Goal: Information Seeking & Learning: Learn about a topic

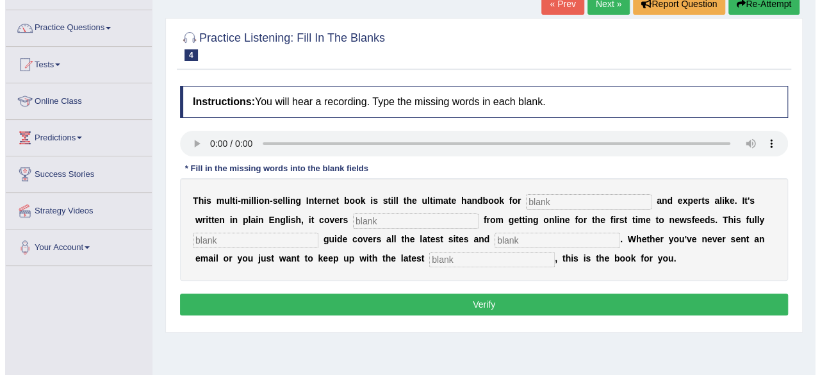
scroll to position [83, 0]
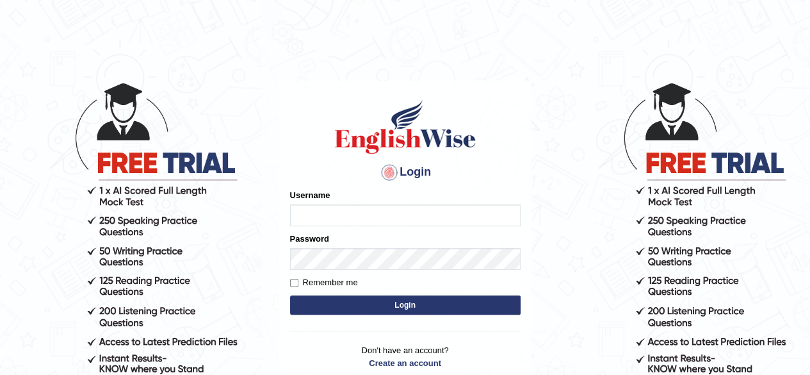
type input "benetta_parramatta"
click at [366, 304] on button "Login" at bounding box center [405, 304] width 231 height 19
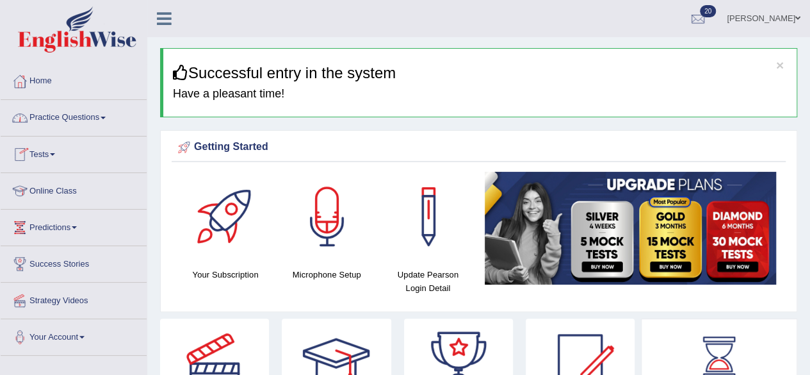
click at [106, 117] on span at bounding box center [103, 118] width 5 height 3
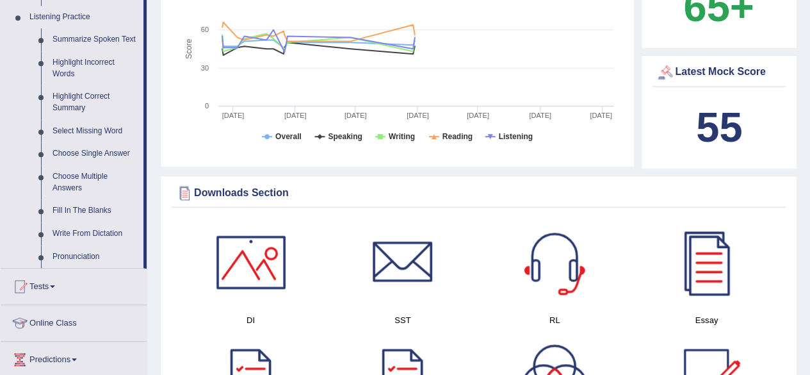
scroll to position [558, 0]
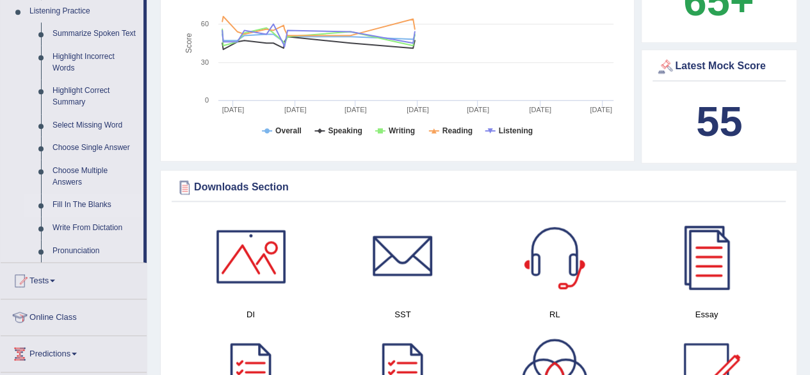
click at [70, 202] on link "Fill In The Blanks" at bounding box center [95, 204] width 97 height 23
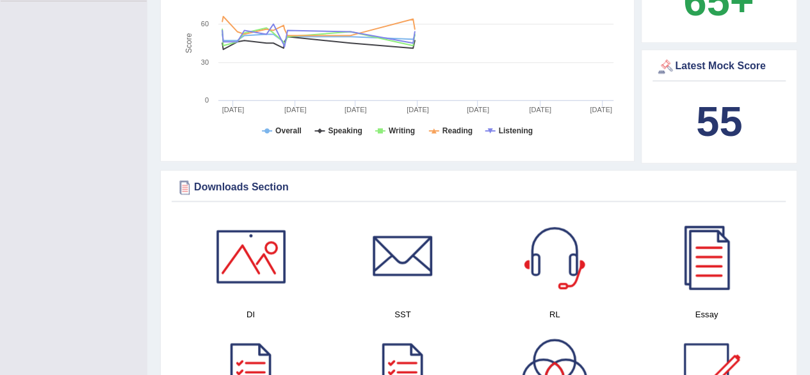
scroll to position [234, 0]
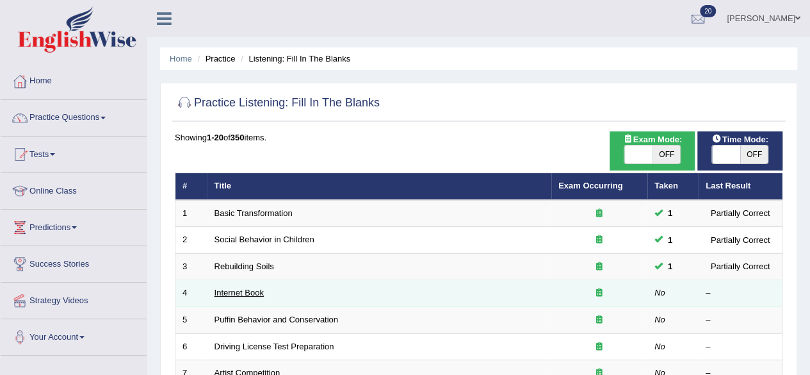
click at [234, 288] on link "Internet Book" at bounding box center [239, 293] width 49 height 10
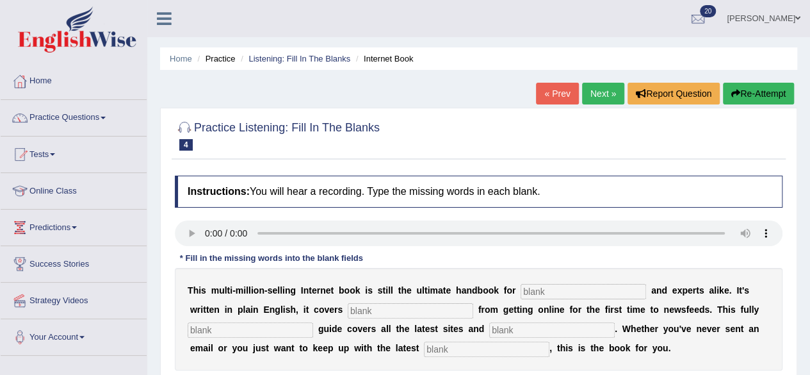
click at [538, 290] on input "text" at bounding box center [584, 291] width 126 height 15
type input "novelsis"
click at [292, 331] on input "text" at bounding box center [251, 329] width 126 height 15
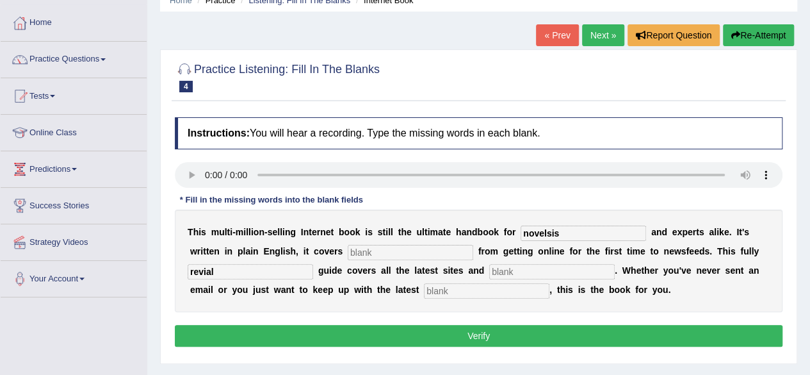
scroll to position [59, 0]
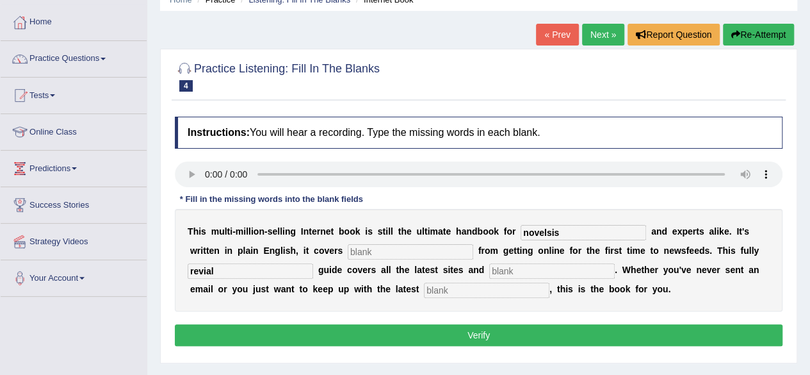
type input "revial"
click at [375, 251] on input "text" at bounding box center [411, 251] width 126 height 15
type input "everyth"
click at [527, 272] on input "text" at bounding box center [552, 270] width 126 height 15
type input "crinsis"
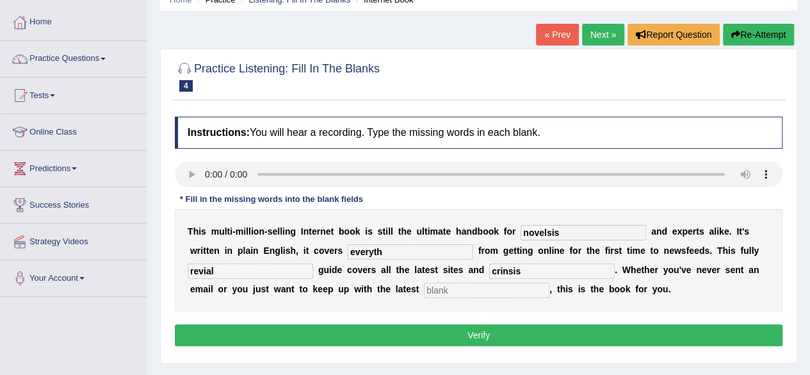
click at [456, 287] on input "text" at bounding box center [487, 290] width 126 height 15
type input "development"
click at [382, 250] on input "everyth" at bounding box center [411, 251] width 126 height 15
type input "everything"
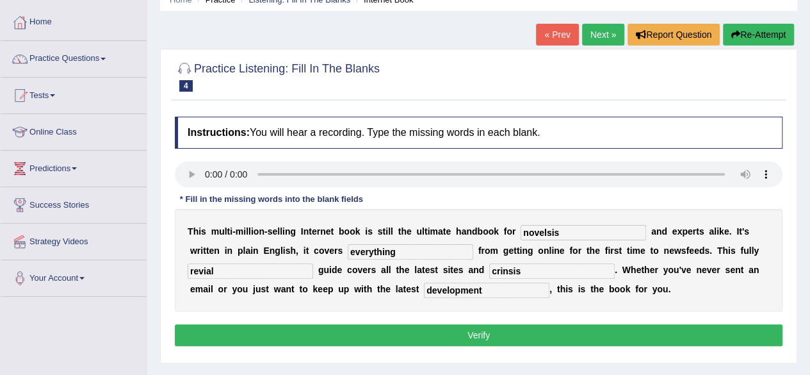
click at [548, 230] on input "novelsis" at bounding box center [584, 232] width 126 height 15
click at [556, 229] on input "novelisis" at bounding box center [584, 232] width 126 height 15
click at [556, 228] on input "novelisits" at bounding box center [584, 232] width 126 height 15
type input "novelists"
click at [206, 266] on input "revial" at bounding box center [251, 270] width 126 height 15
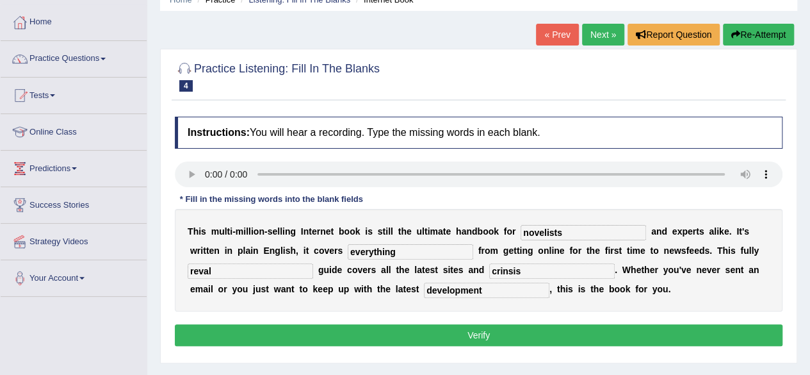
click at [213, 266] on input "reval" at bounding box center [251, 270] width 126 height 15
type input "revals"
click at [478, 332] on button "Verify" at bounding box center [479, 335] width 608 height 22
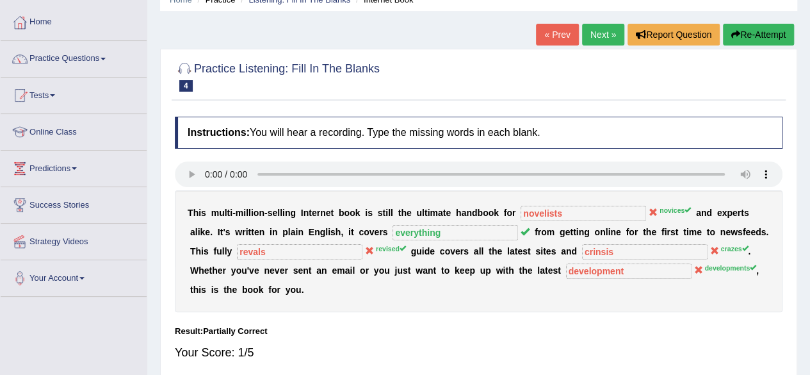
click at [600, 31] on link "Next »" at bounding box center [603, 35] width 42 height 22
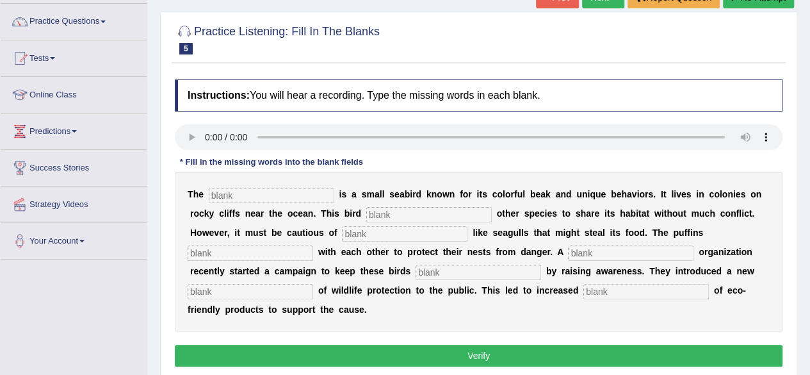
scroll to position [95, 0]
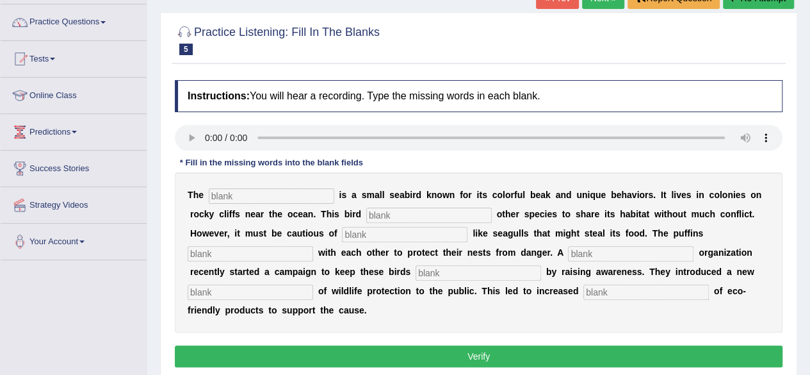
click at [246, 194] on input "text" at bounding box center [272, 195] width 126 height 15
type input "pufng"
click at [397, 214] on input "text" at bounding box center [429, 215] width 126 height 15
type input "alowed"
click at [383, 237] on input "text" at bounding box center [405, 234] width 126 height 15
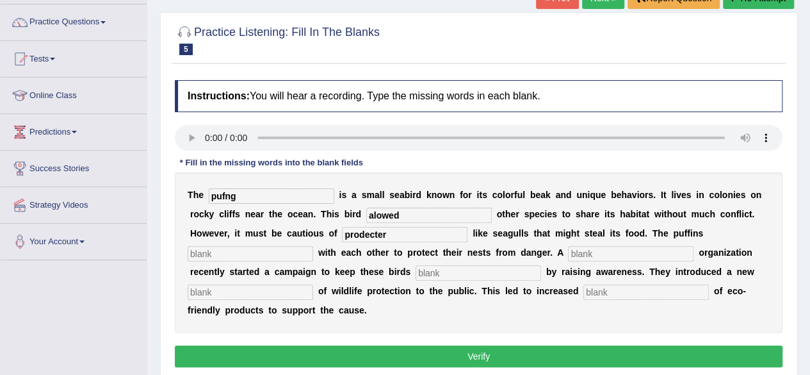
type input "prodecter"
click at [240, 249] on input "text" at bounding box center [251, 253] width 126 height 15
click at [258, 291] on input "text" at bounding box center [251, 291] width 126 height 15
type input "p"
click at [377, 211] on input "alowed" at bounding box center [429, 215] width 126 height 15
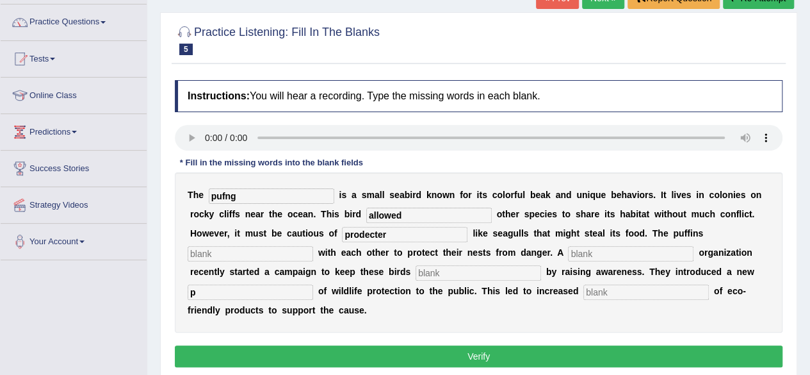
type input "allowed"
click at [227, 252] on input "text" at bounding box center [251, 253] width 126 height 15
type input "copper"
click at [445, 276] on input "text" at bounding box center [479, 272] width 126 height 15
type input "save"
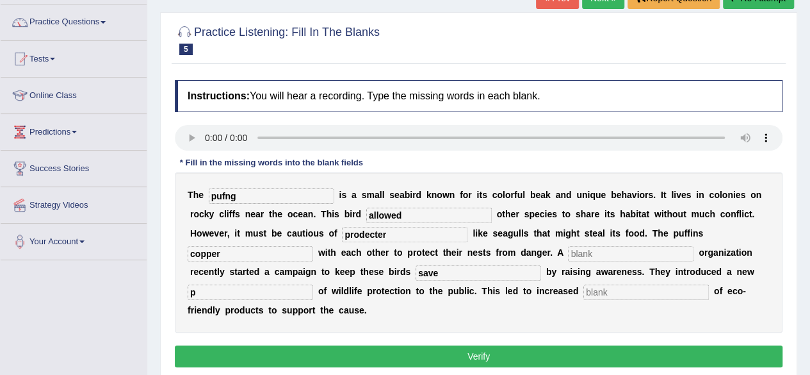
click at [603, 294] on input "text" at bounding box center [647, 291] width 126 height 15
click at [199, 294] on input "p" at bounding box center [251, 291] width 126 height 15
type input "public"
click at [220, 251] on input "copper" at bounding box center [251, 253] width 126 height 15
type input "copperate"
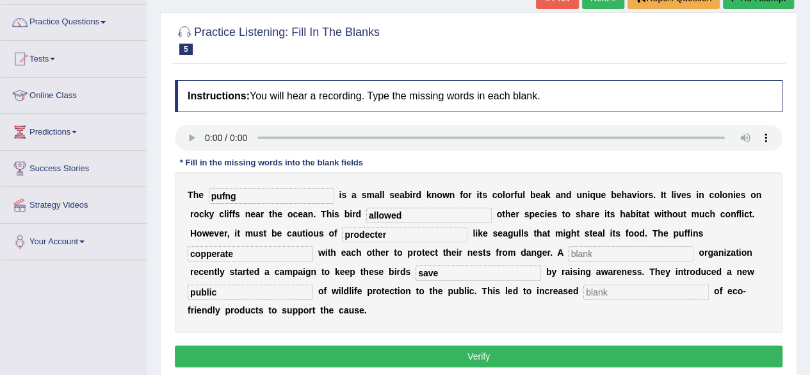
click at [226, 190] on input "pufng" at bounding box center [272, 195] width 126 height 15
type input "pufing"
click at [357, 233] on input "prodecter" at bounding box center [405, 234] width 126 height 15
click at [366, 231] on input "predecter" at bounding box center [405, 234] width 126 height 15
click at [378, 231] on input "predicter" at bounding box center [405, 234] width 126 height 15
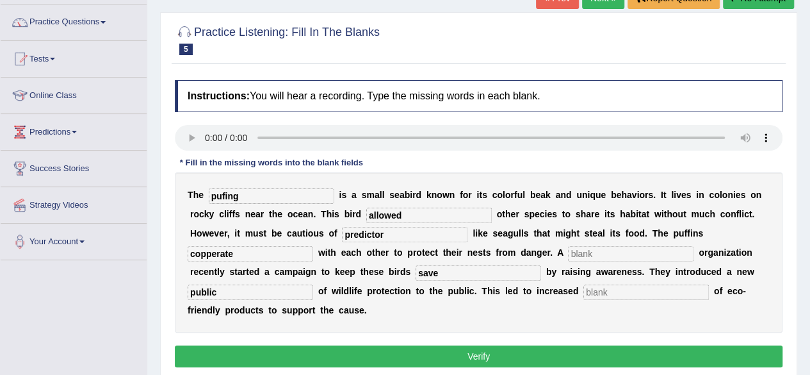
click at [384, 231] on input "predictor" at bounding box center [405, 234] width 126 height 15
type input "predictors"
click at [201, 250] on input "copperate" at bounding box center [251, 253] width 126 height 15
click at [208, 253] on input "corpperate" at bounding box center [251, 253] width 126 height 15
click at [208, 251] on input "corperate" at bounding box center [251, 253] width 126 height 15
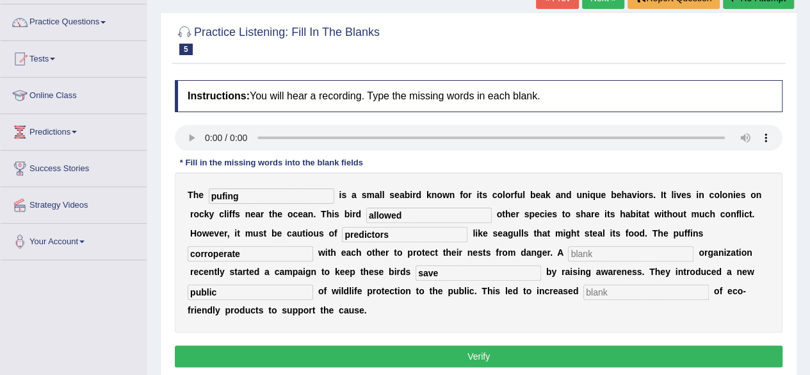
type input "corroperate"
click at [580, 252] on input "text" at bounding box center [631, 253] width 126 height 15
type input "accp"
click at [611, 289] on input "text" at bounding box center [647, 291] width 126 height 15
type input "comsumtion"
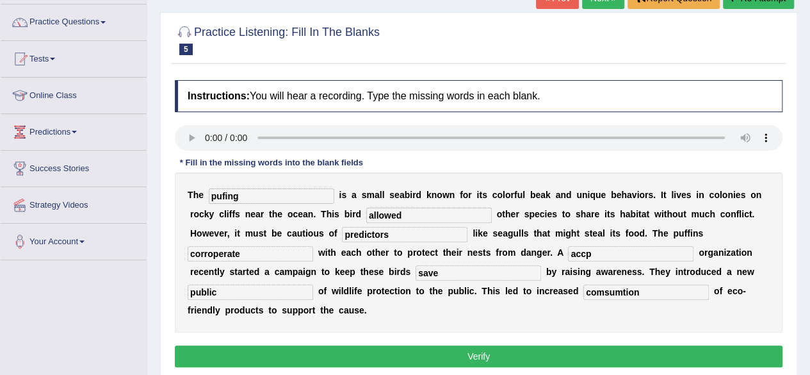
click at [593, 254] on input "accp" at bounding box center [631, 253] width 126 height 15
type input "acoperate"
click at [237, 192] on input "pufing" at bounding box center [272, 195] width 126 height 15
click at [224, 193] on input "pufin" at bounding box center [272, 195] width 126 height 15
type input "puffin"
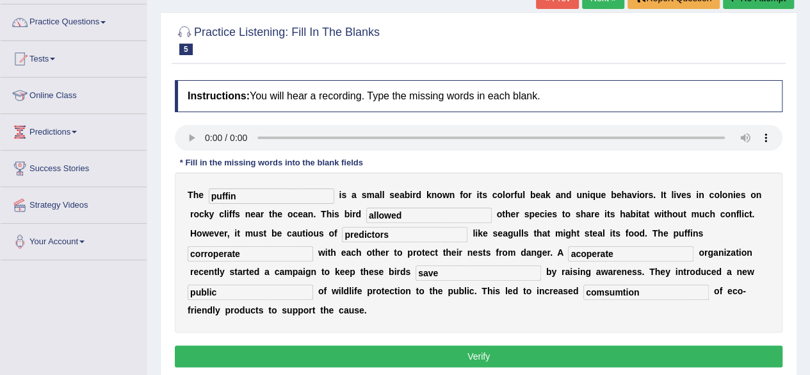
click at [406, 213] on input "allowed" at bounding box center [429, 215] width 126 height 15
click at [372, 234] on input "predictors" at bounding box center [405, 234] width 126 height 15
type input "predators"
click at [207, 252] on input "corroperate" at bounding box center [251, 253] width 126 height 15
type input "cooperate"
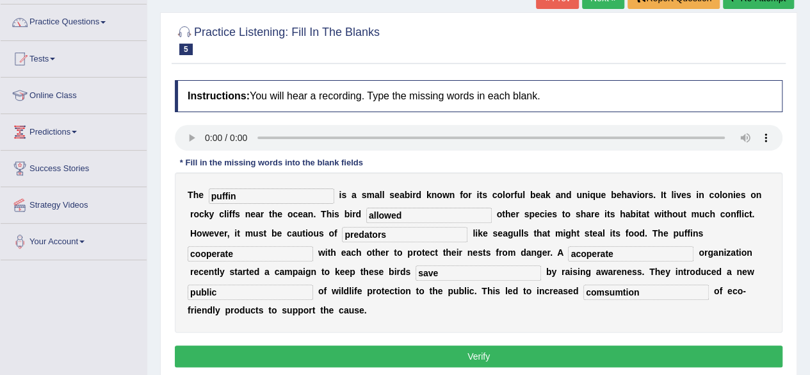
click at [440, 270] on input "save" at bounding box center [479, 272] width 126 height 15
type input "saved"
click at [615, 288] on input "comsumtion" at bounding box center [647, 291] width 126 height 15
click at [623, 288] on input "comsumtion" at bounding box center [647, 291] width 126 height 15
type input "comsumption"
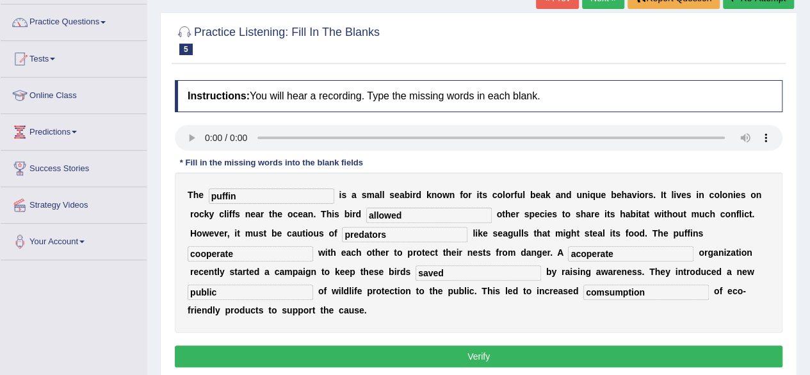
click at [442, 348] on button "Verify" at bounding box center [479, 356] width 608 height 22
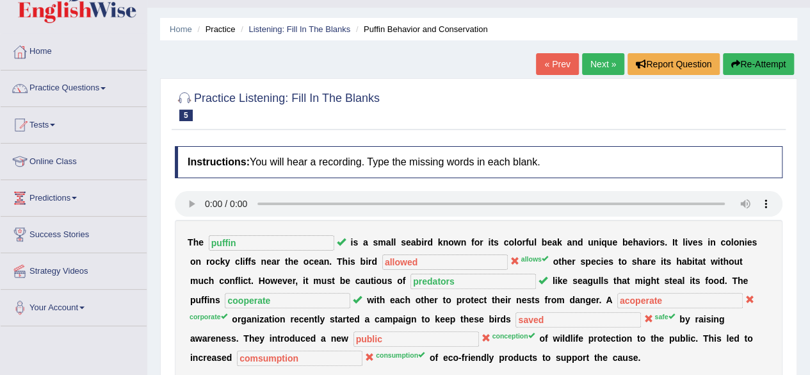
scroll to position [0, 0]
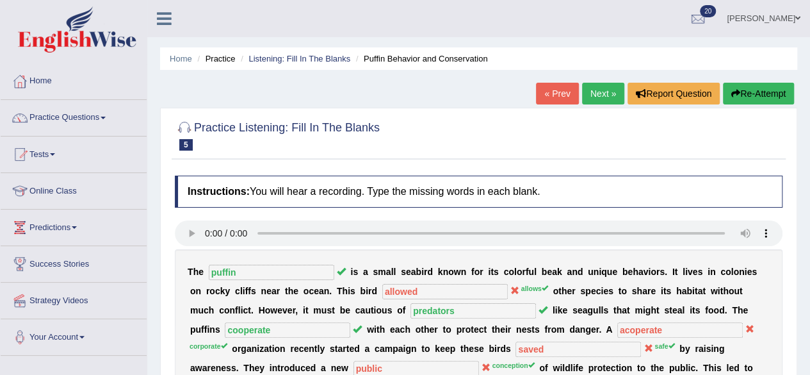
click at [600, 88] on link "Next »" at bounding box center [603, 94] width 42 height 22
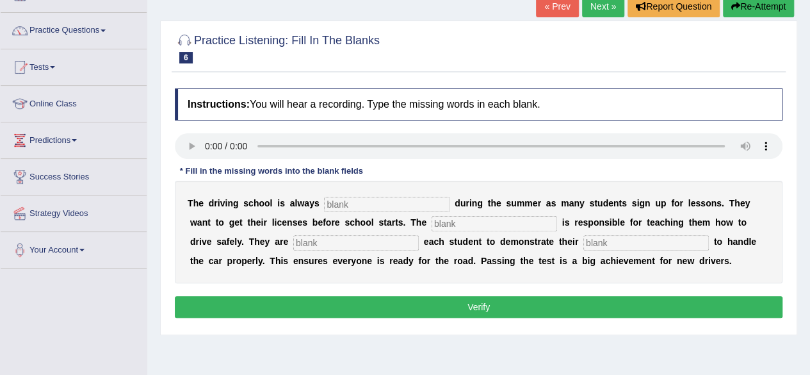
scroll to position [95, 0]
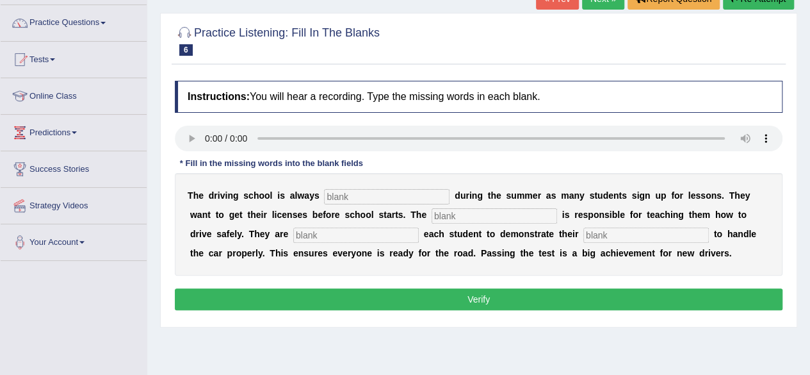
click at [338, 199] on input "text" at bounding box center [387, 196] width 126 height 15
type input "bezy"
click at [468, 217] on input "text" at bounding box center [495, 215] width 126 height 15
type input "inst"
click at [332, 234] on input "text" at bounding box center [356, 234] width 126 height 15
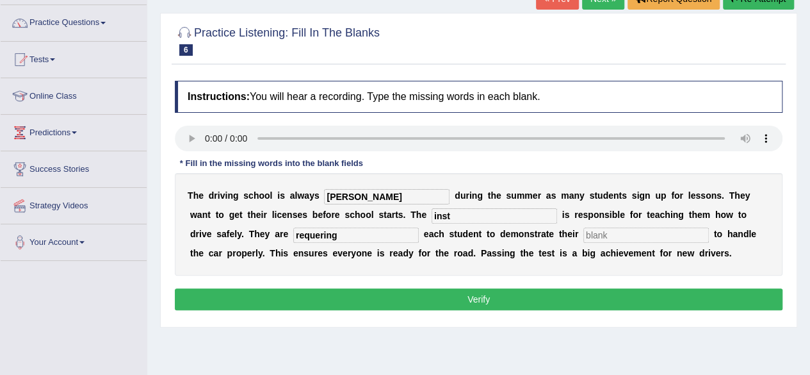
type input "requering"
click at [620, 239] on input "text" at bounding box center [647, 234] width 126 height 15
type input "skills"
click at [452, 213] on input "inst" at bounding box center [495, 215] width 126 height 15
type input "instuctors"
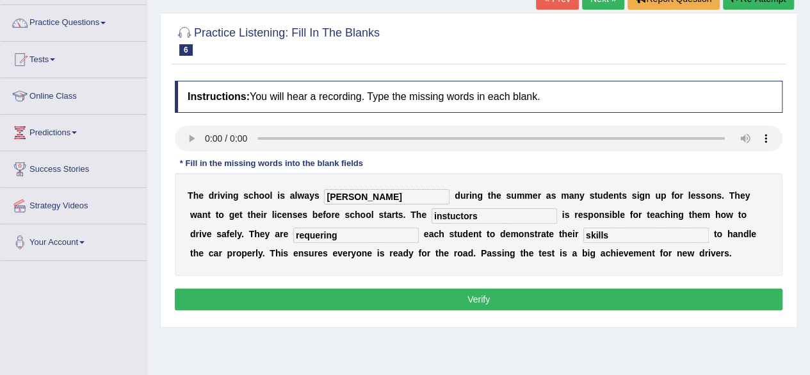
click at [337, 193] on input "bezy" at bounding box center [387, 196] width 126 height 15
type input "buzy"
click at [448, 212] on input "instuctors" at bounding box center [495, 215] width 126 height 15
click at [437, 212] on input "instructors" at bounding box center [495, 215] width 126 height 15
type input "instructors"
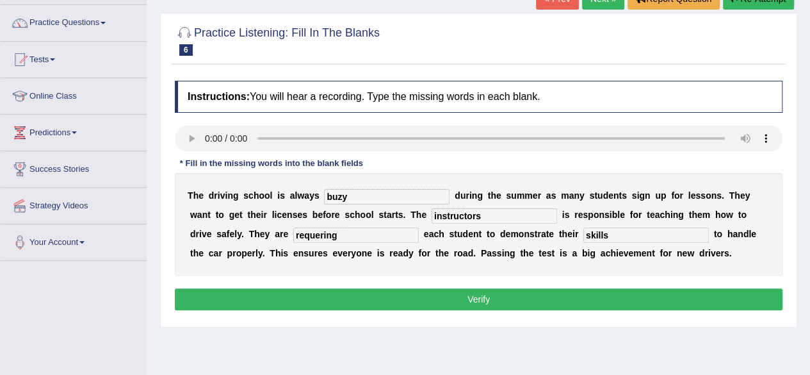
click at [341, 192] on input "buzy" at bounding box center [387, 196] width 126 height 15
type input "busy"
click at [318, 232] on input "requering" at bounding box center [356, 234] width 126 height 15
click at [334, 231] on input "requirring" at bounding box center [356, 234] width 126 height 15
click at [324, 231] on input "requirring" at bounding box center [356, 234] width 126 height 15
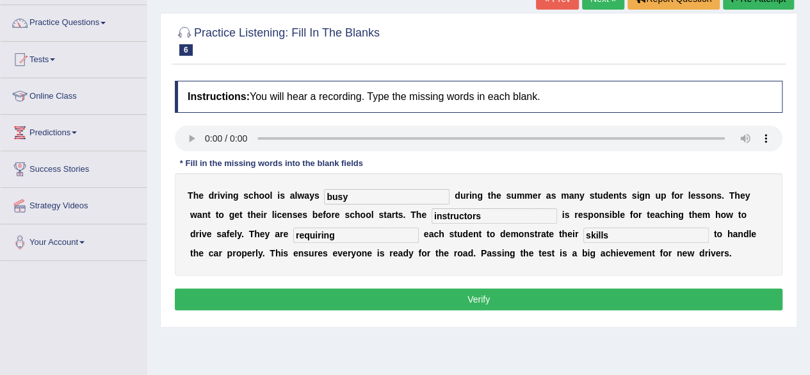
type input "requiring"
click at [431, 295] on button "Verify" at bounding box center [479, 299] width 608 height 22
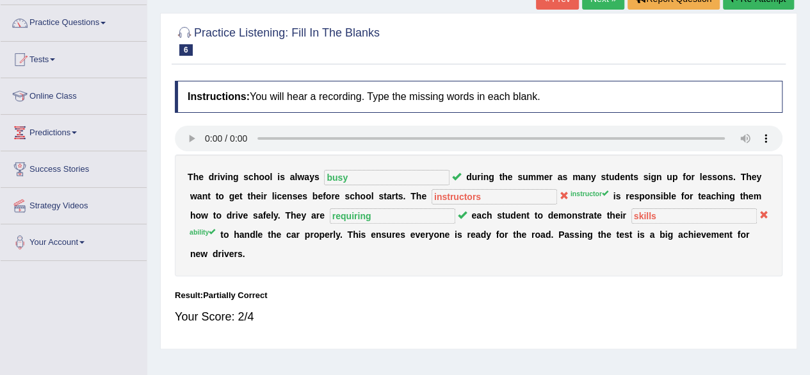
scroll to position [0, 0]
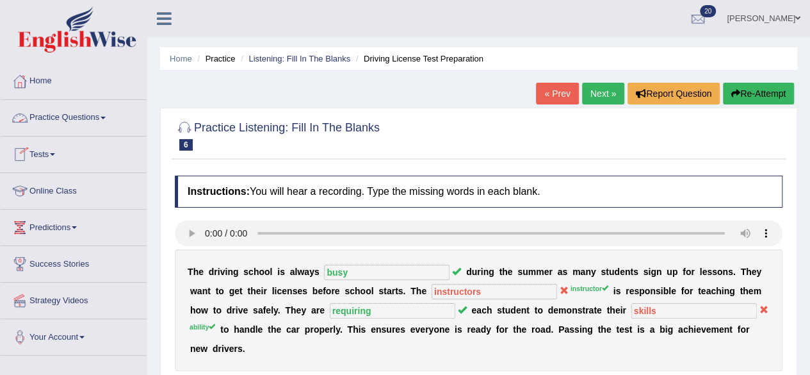
click at [105, 113] on link "Practice Questions" at bounding box center [74, 116] width 146 height 32
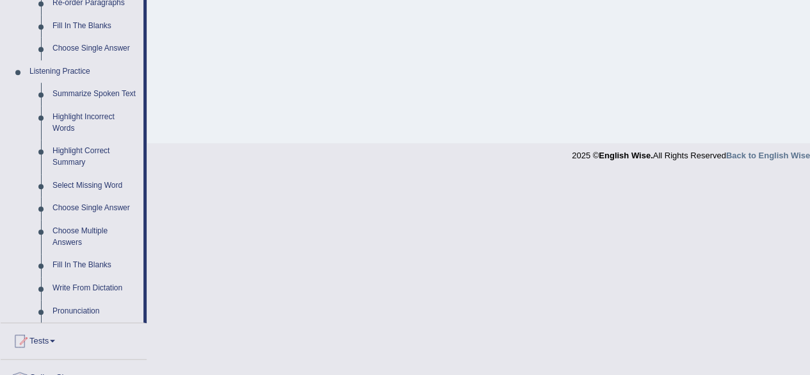
scroll to position [500, 0]
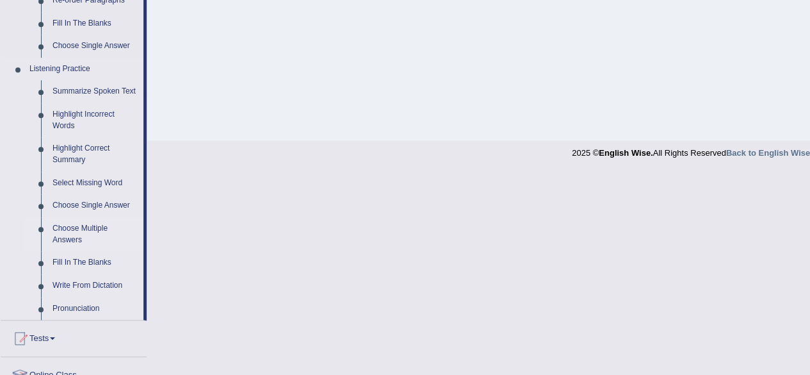
click at [75, 225] on link "Choose Multiple Answers" at bounding box center [95, 234] width 97 height 34
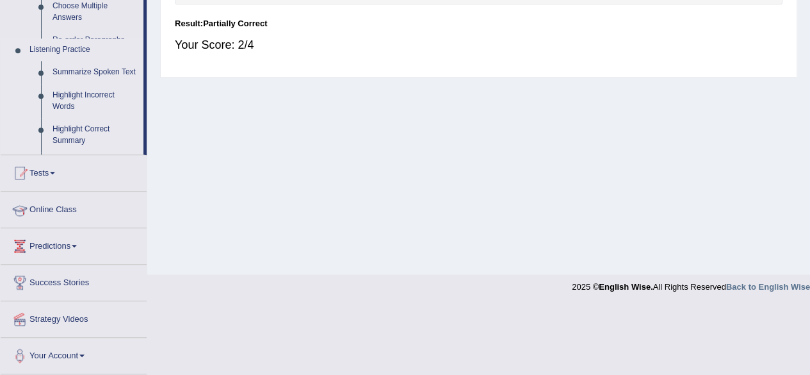
scroll to position [297, 0]
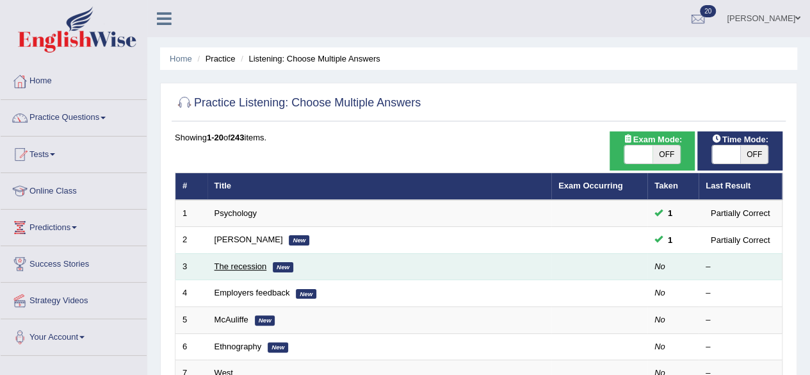
click at [240, 262] on link "The recession" at bounding box center [241, 266] width 53 height 10
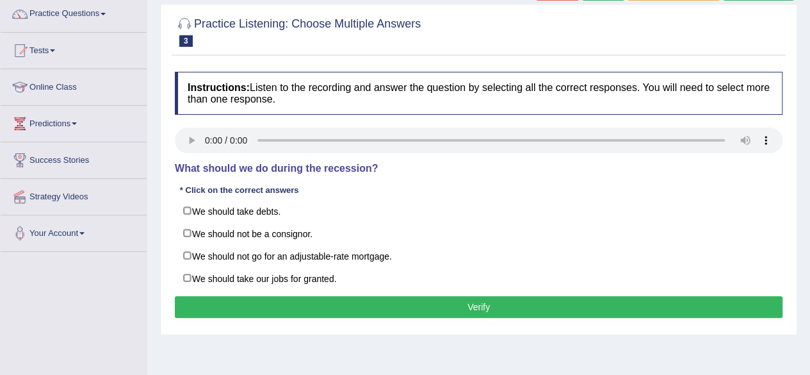
scroll to position [104, 0]
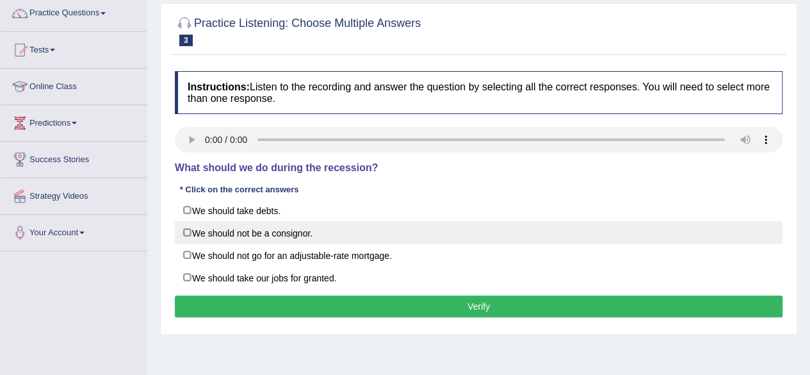
click at [186, 232] on label "We should not be a consignor." at bounding box center [479, 232] width 608 height 23
checkbox input "true"
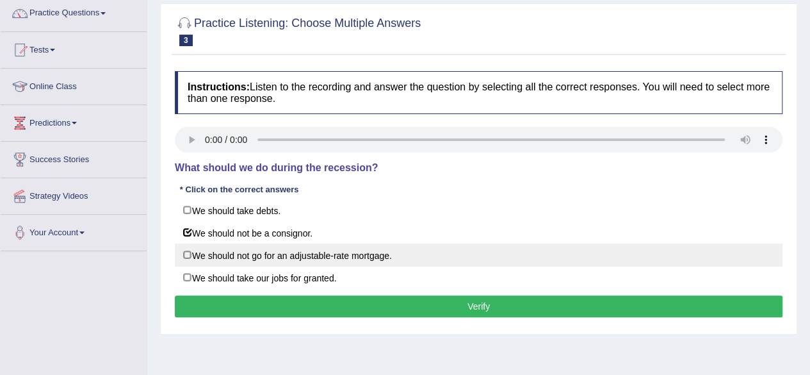
click at [184, 252] on label "We should not go for an adjustable-rate mortgage." at bounding box center [479, 254] width 608 height 23
checkbox input "true"
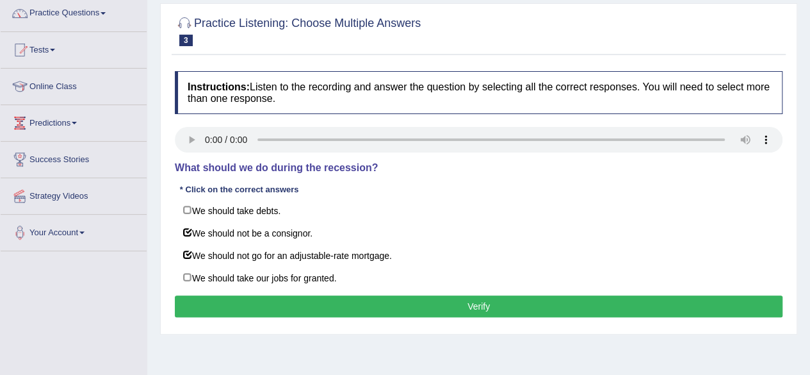
click at [229, 305] on button "Verify" at bounding box center [479, 306] width 608 height 22
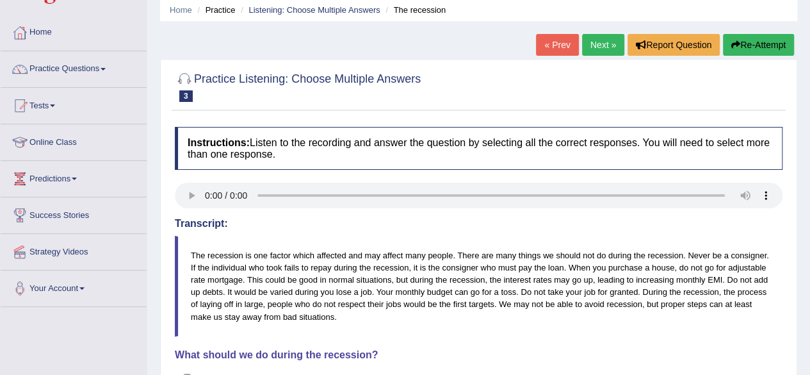
scroll to position [47, 0]
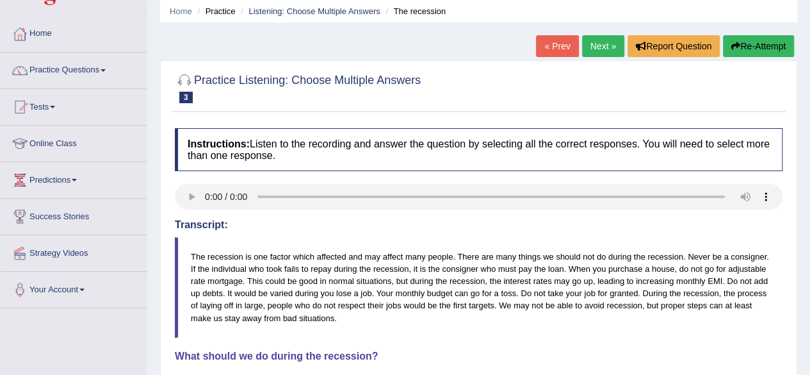
click at [599, 42] on link "Next »" at bounding box center [603, 46] width 42 height 22
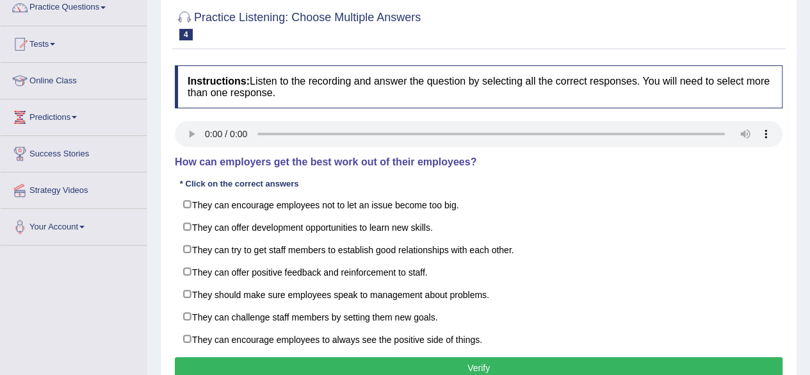
scroll to position [111, 0]
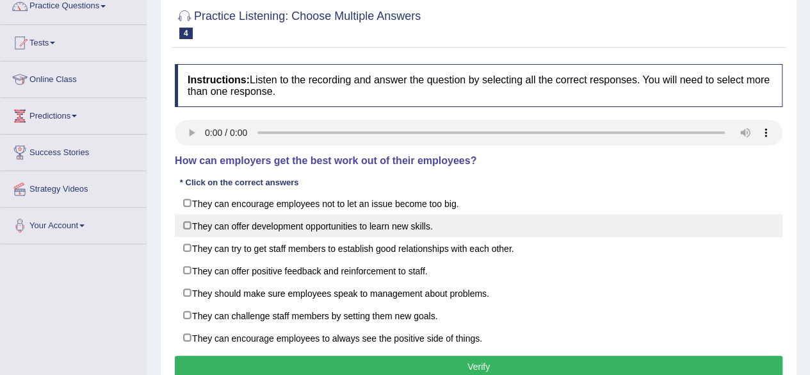
click at [188, 227] on label "They can offer development opportunities to learn new skills." at bounding box center [479, 225] width 608 height 23
checkbox input "true"
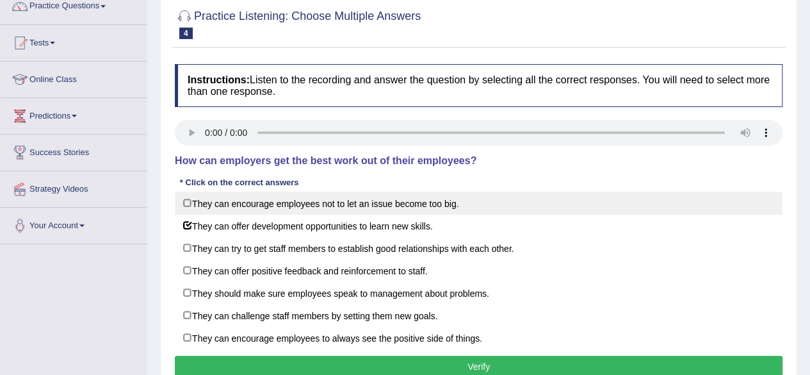
click at [190, 199] on label "They can encourage employees not to let an issue become too big." at bounding box center [479, 203] width 608 height 23
checkbox input "true"
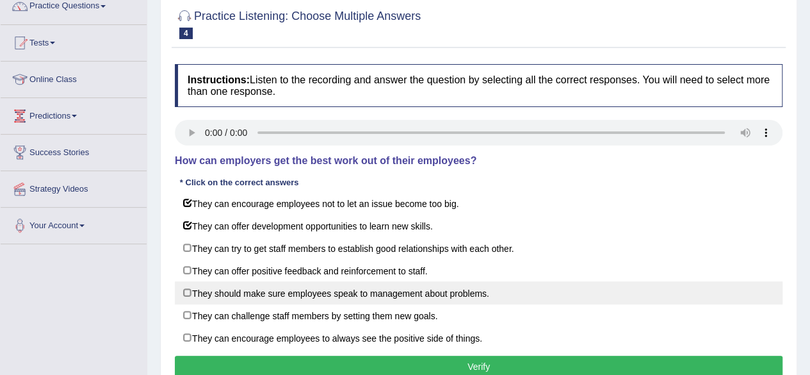
click at [188, 293] on label "They should make sure employees speak to management about problems." at bounding box center [479, 292] width 608 height 23
checkbox input "true"
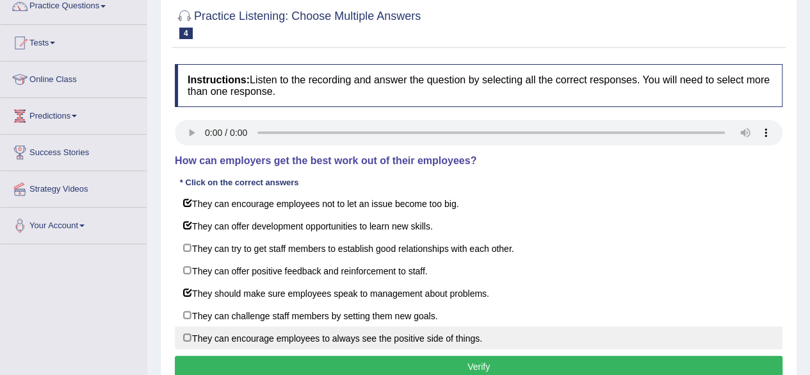
click at [186, 334] on label "They can encourage employees to always see the positive side of things." at bounding box center [479, 337] width 608 height 23
checkbox input "true"
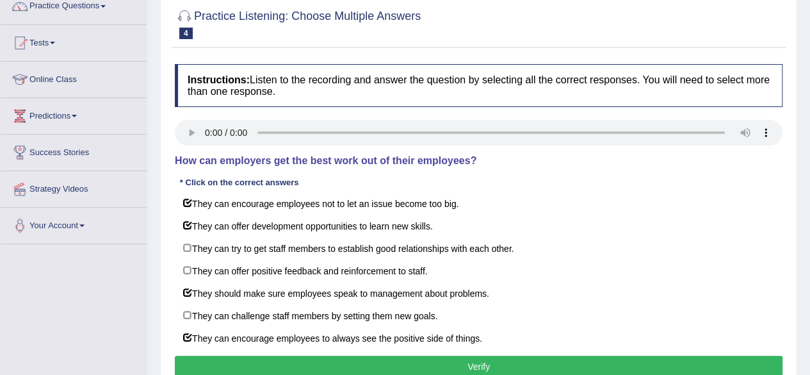
click at [267, 356] on button "Verify" at bounding box center [479, 367] width 608 height 22
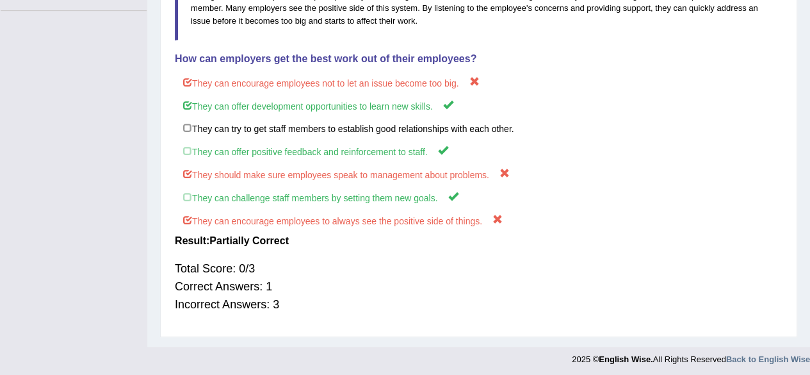
scroll to position [350, 0]
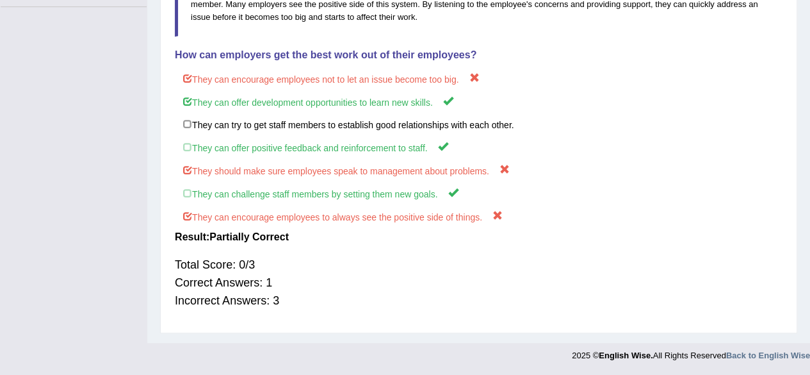
drag, startPoint x: 809, startPoint y: 274, endPoint x: 807, endPoint y: 194, distance: 79.5
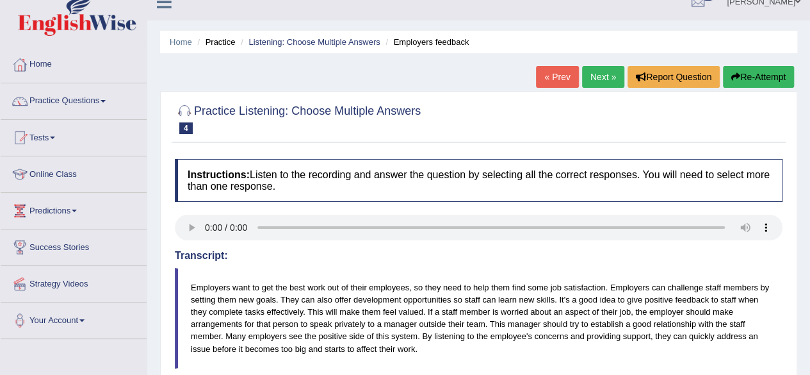
scroll to position [4, 0]
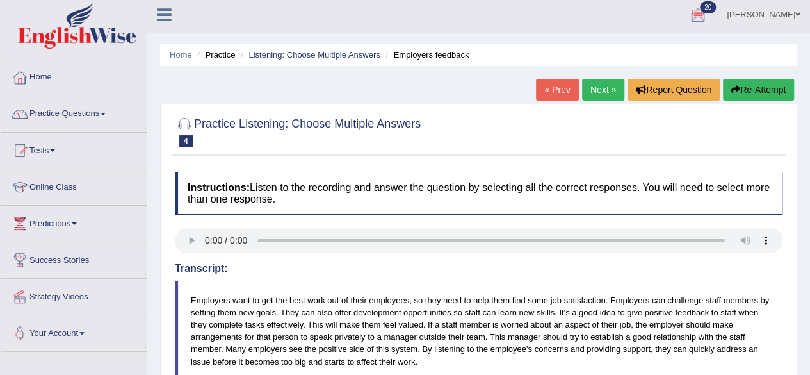
click at [606, 95] on link "Next »" at bounding box center [603, 90] width 42 height 22
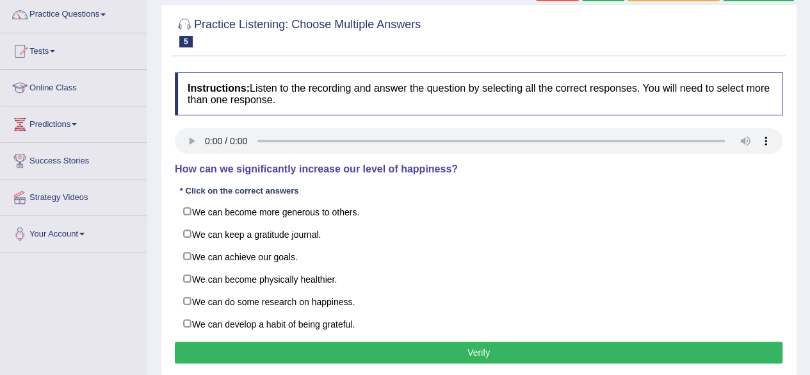
scroll to position [104, 0]
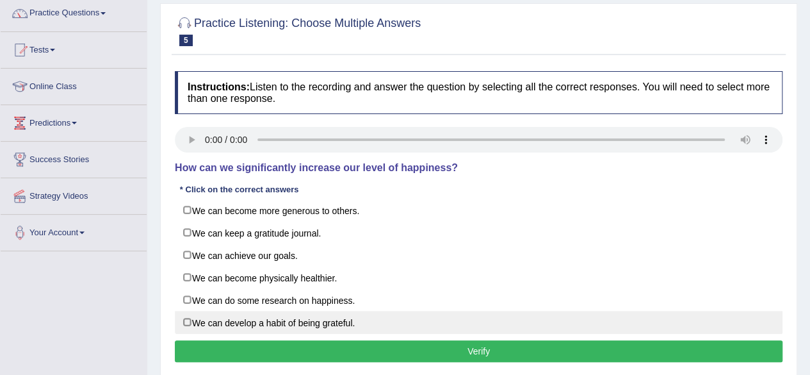
click at [188, 318] on label "We can develop a habit of being grateful." at bounding box center [479, 322] width 608 height 23
checkbox input "true"
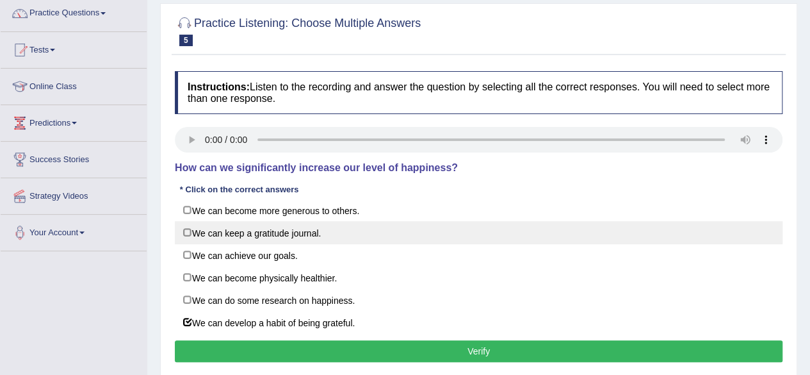
click at [187, 234] on label "We can keep a gratitude journal." at bounding box center [479, 232] width 608 height 23
checkbox input "true"
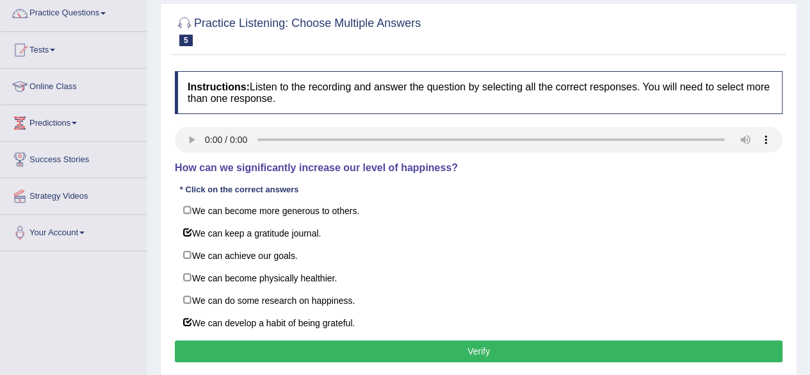
click at [286, 340] on button "Verify" at bounding box center [479, 351] width 608 height 22
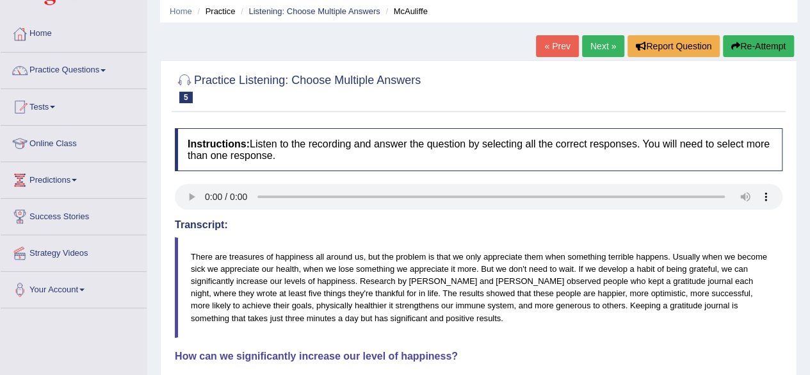
scroll to position [47, 0]
click at [602, 44] on link "Next »" at bounding box center [603, 47] width 42 height 22
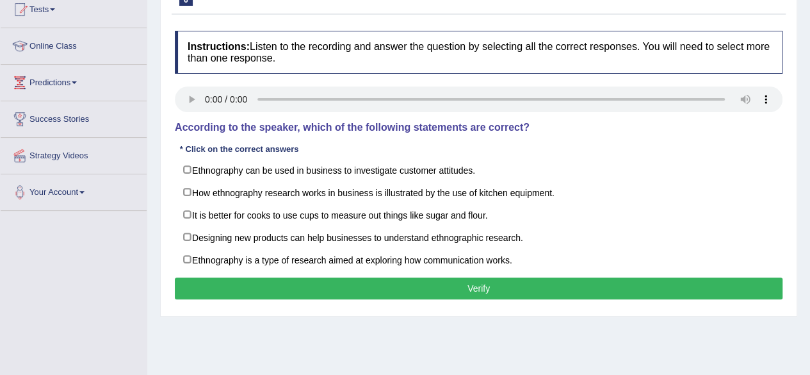
scroll to position [134, 0]
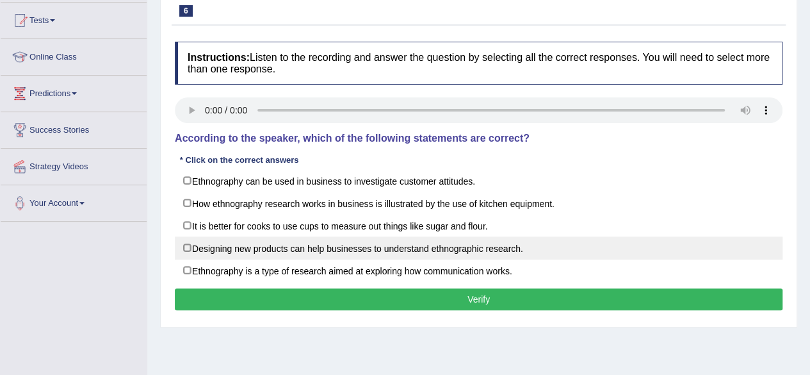
click at [186, 240] on label "Designing new products can help businesses to understand ethnographic research." at bounding box center [479, 247] width 608 height 23
checkbox input "true"
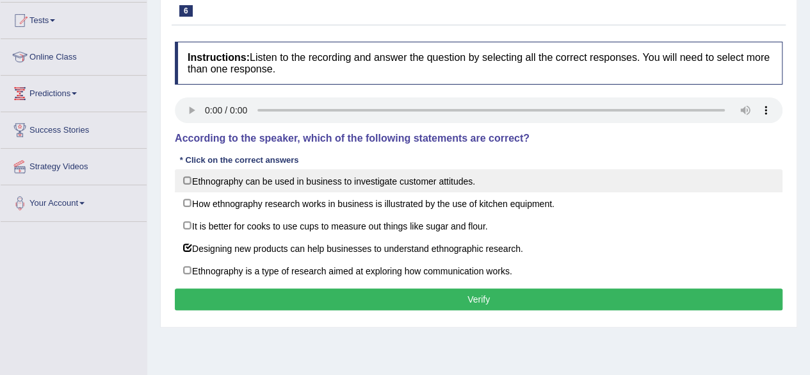
click at [187, 177] on label "Ethnography can be used in business to investigate customer attitudes." at bounding box center [479, 180] width 608 height 23
checkbox input "true"
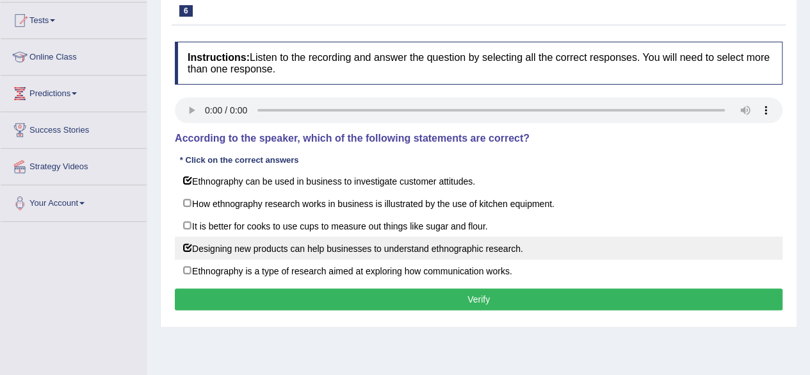
click at [186, 245] on label "Designing new products can help businesses to understand ethnographic research." at bounding box center [479, 247] width 608 height 23
checkbox input "false"
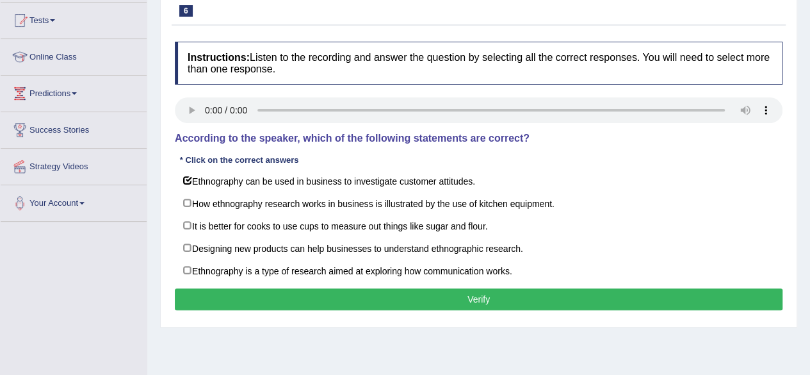
click at [220, 293] on button "Verify" at bounding box center [479, 299] width 608 height 22
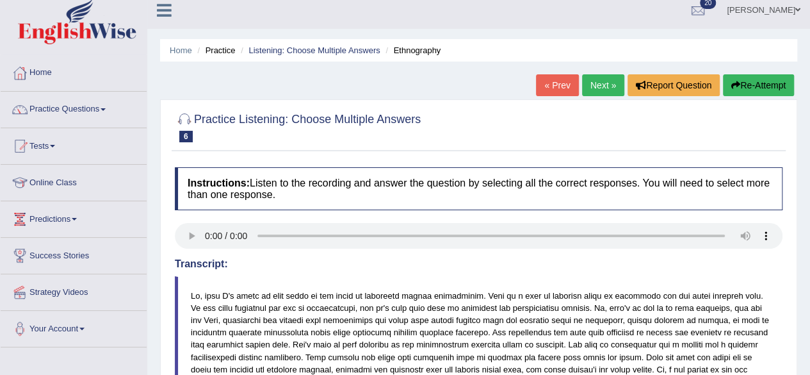
scroll to position [0, 0]
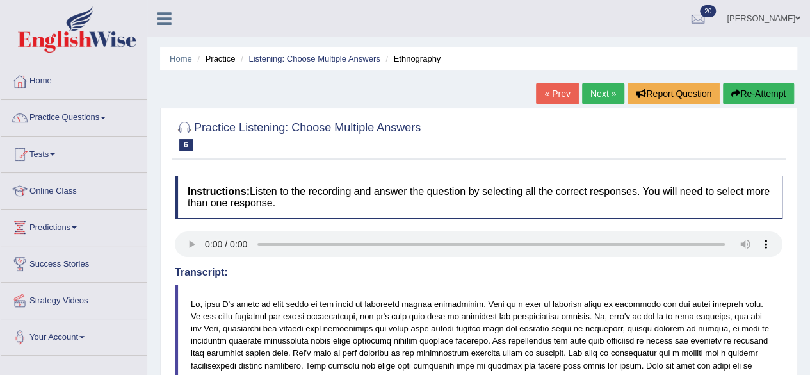
click at [597, 97] on link "Next »" at bounding box center [603, 94] width 42 height 22
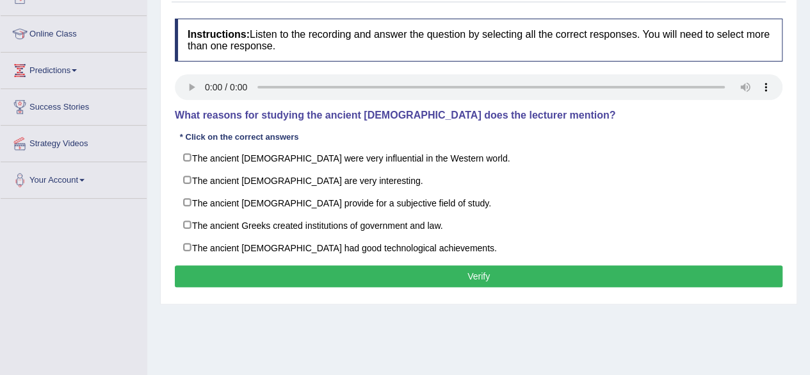
scroll to position [159, 0]
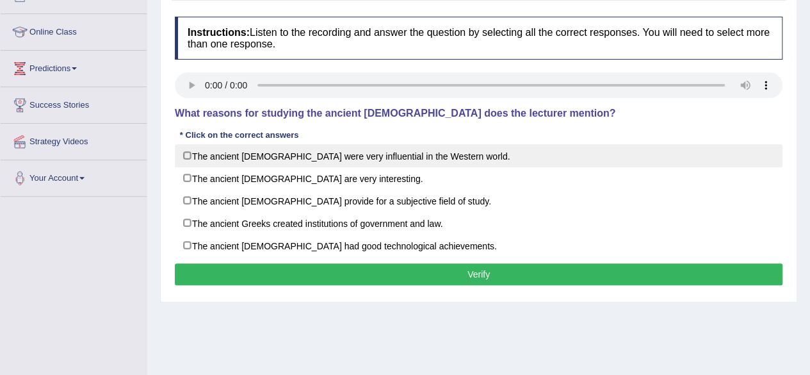
click at [186, 152] on label "The ancient Greeks were very influential in the Western world." at bounding box center [479, 155] width 608 height 23
checkbox input "true"
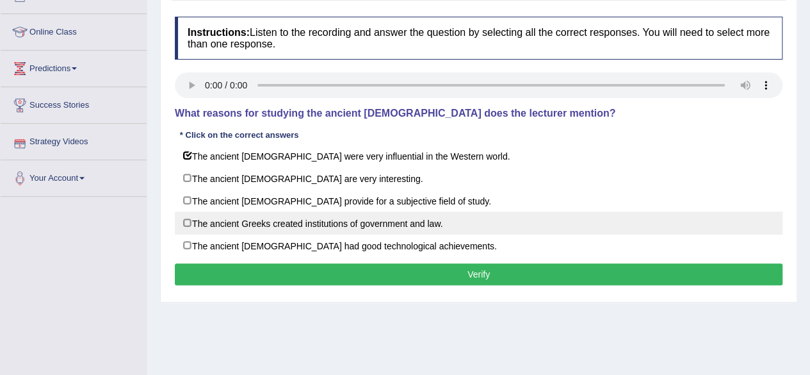
click at [191, 221] on label "The ancient Greeks created institutions of government and law." at bounding box center [479, 222] width 608 height 23
checkbox input "true"
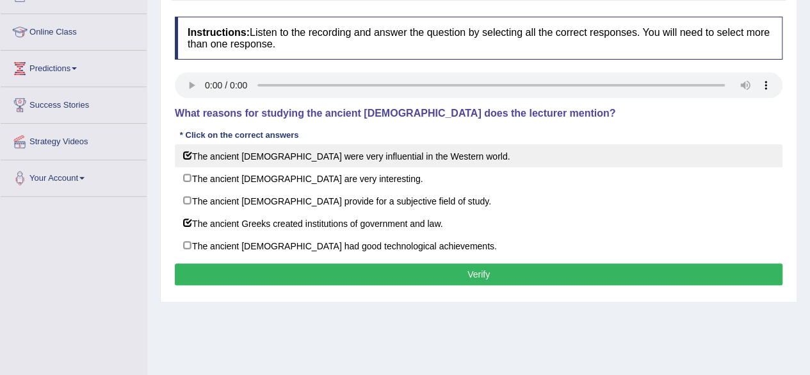
click at [184, 156] on label "The ancient Greeks were very influential in the Western world." at bounding box center [479, 155] width 608 height 23
checkbox input "false"
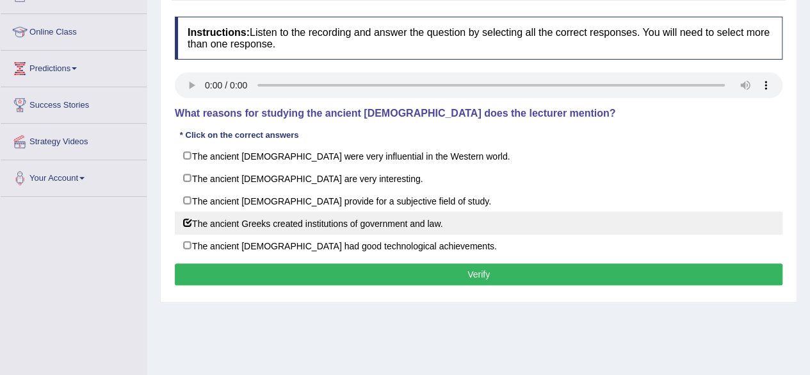
click at [185, 218] on label "The ancient Greeks created institutions of government and law." at bounding box center [479, 222] width 608 height 23
checkbox input "false"
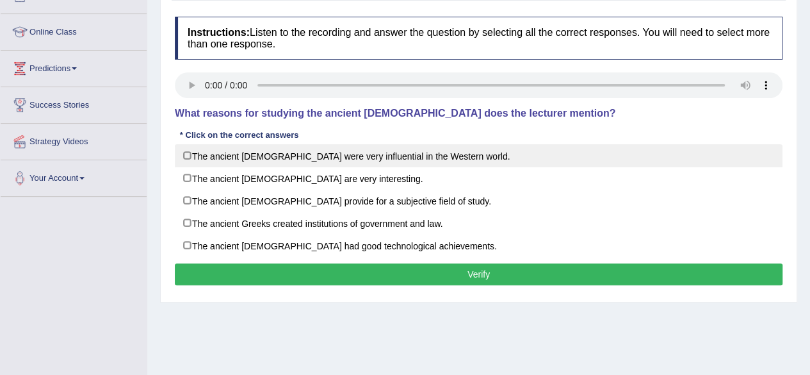
click at [188, 154] on label "The ancient Greeks were very influential in the Western world." at bounding box center [479, 155] width 608 height 23
checkbox input "true"
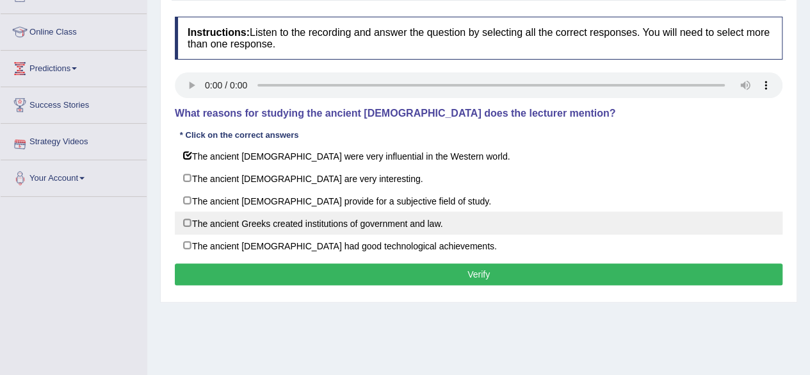
click at [181, 220] on label "The ancient Greeks created institutions of government and law." at bounding box center [479, 222] width 608 height 23
checkbox input "true"
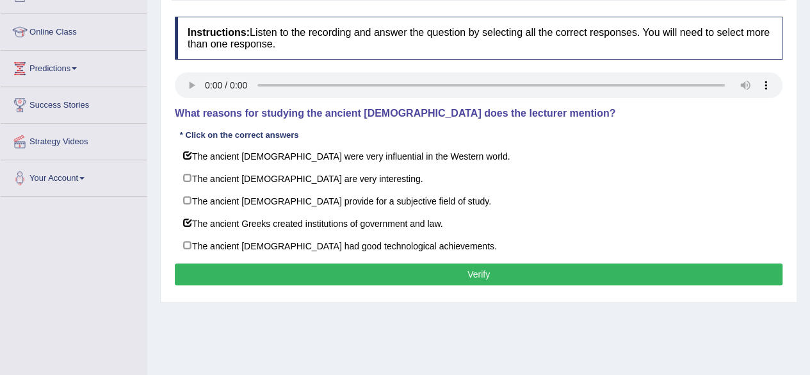
click at [286, 269] on button "Verify" at bounding box center [479, 274] width 608 height 22
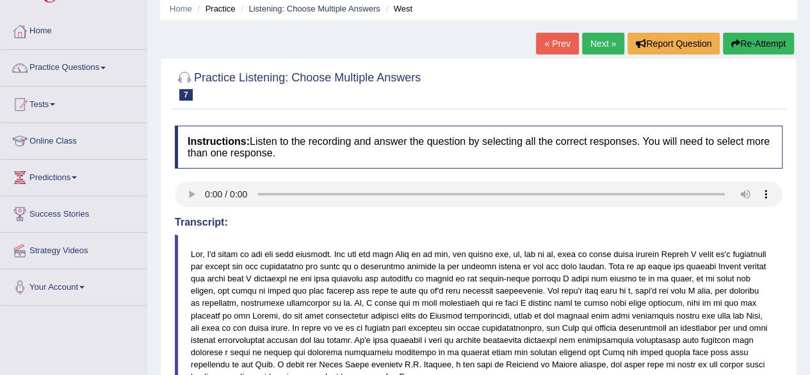
scroll to position [0, 0]
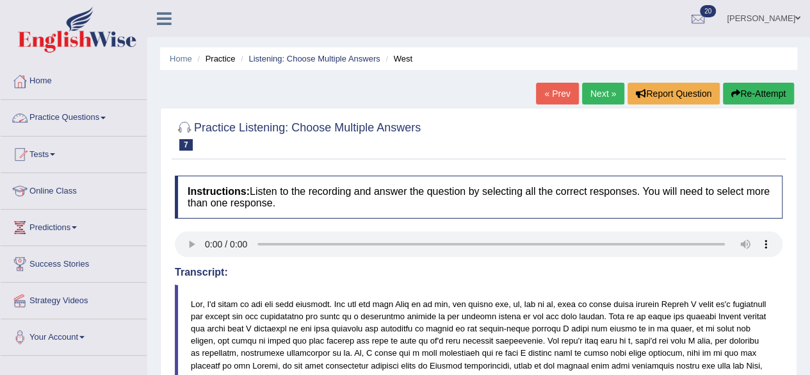
click at [108, 119] on link "Practice Questions" at bounding box center [74, 116] width 146 height 32
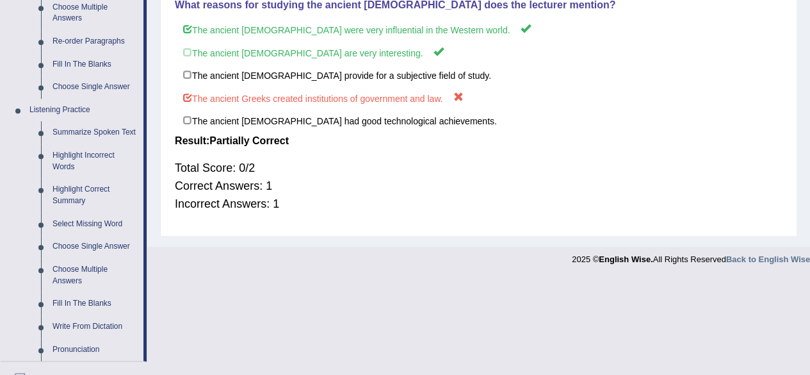
scroll to position [461, 0]
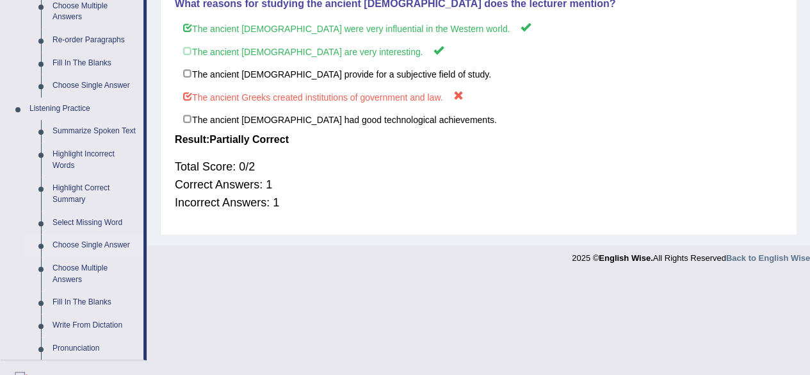
click at [113, 244] on link "Choose Single Answer" at bounding box center [95, 245] width 97 height 23
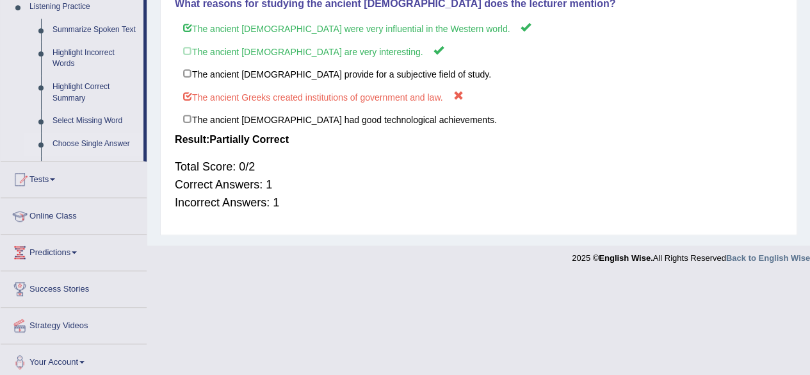
scroll to position [362, 0]
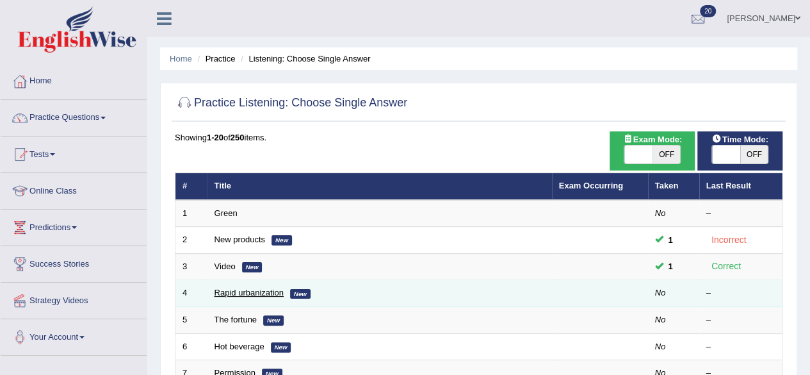
click at [236, 290] on link "Rapid urbanization" at bounding box center [249, 293] width 69 height 10
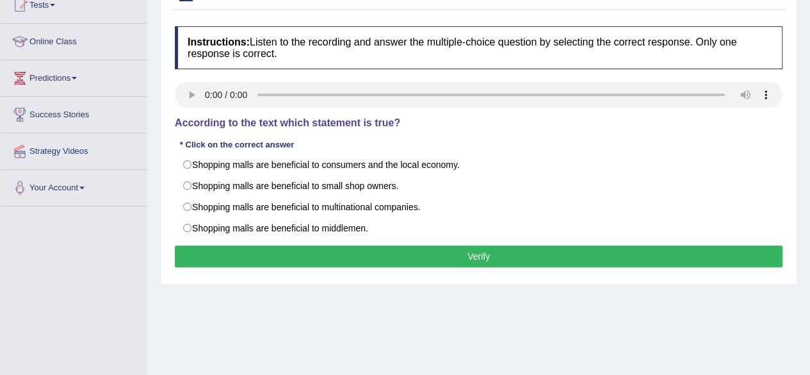
scroll to position [145, 0]
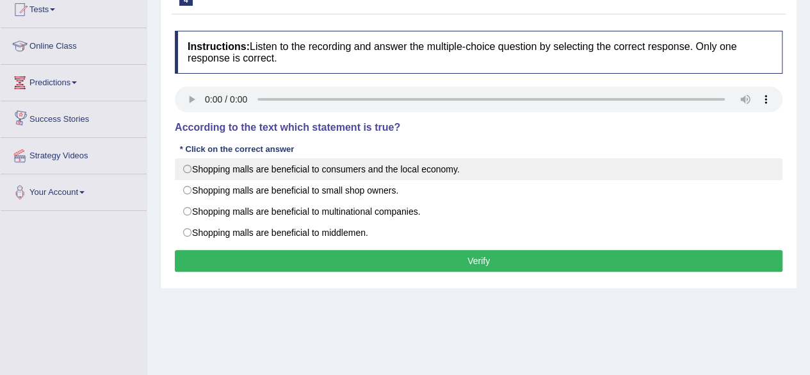
click at [186, 168] on label "Shopping malls are beneficial to consumers and the local economy." at bounding box center [479, 169] width 608 height 22
radio input "true"
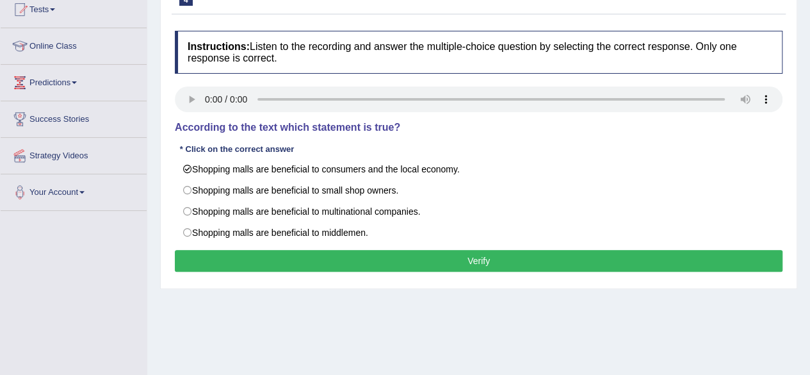
click at [212, 257] on button "Verify" at bounding box center [479, 261] width 608 height 22
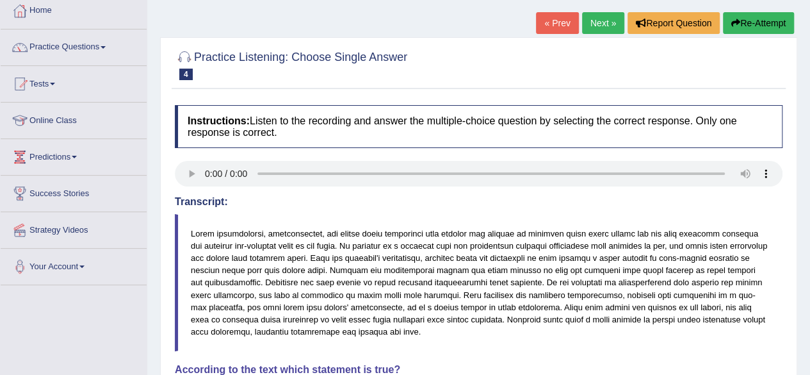
scroll to position [70, 0]
click at [593, 24] on link "Next »" at bounding box center [603, 24] width 42 height 22
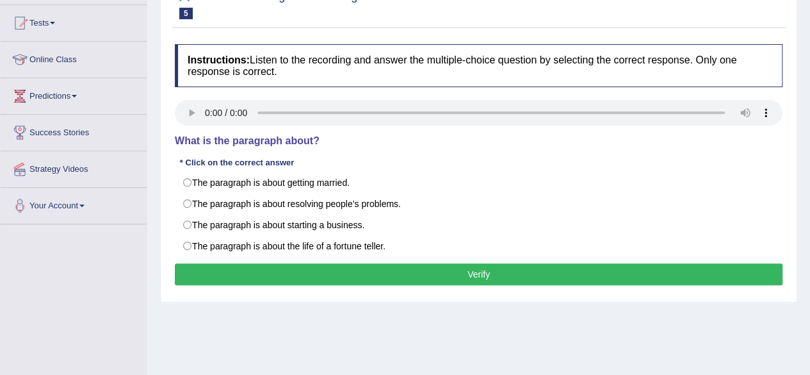
scroll to position [124, 0]
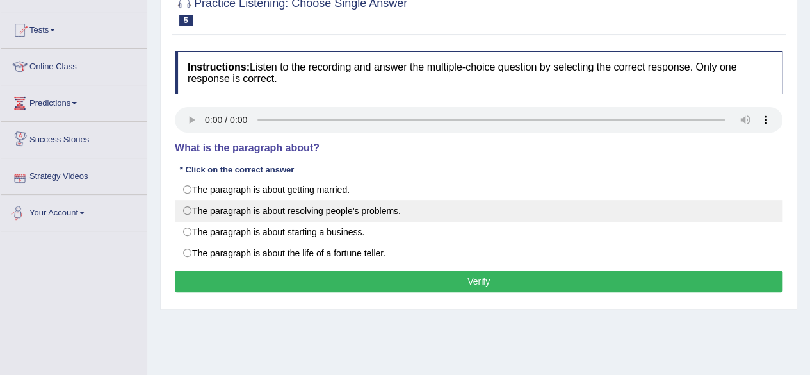
click at [189, 214] on label "The paragraph is about resolving people’s problems." at bounding box center [479, 211] width 608 height 22
radio input "true"
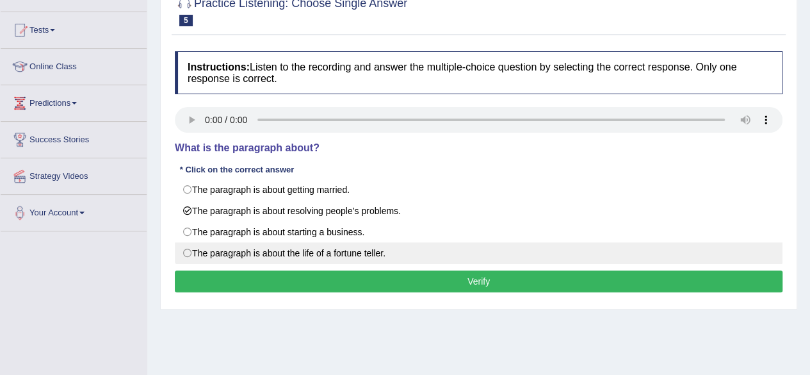
click at [187, 250] on label "The paragraph is about the life of a fortune teller." at bounding box center [479, 253] width 608 height 22
radio input "true"
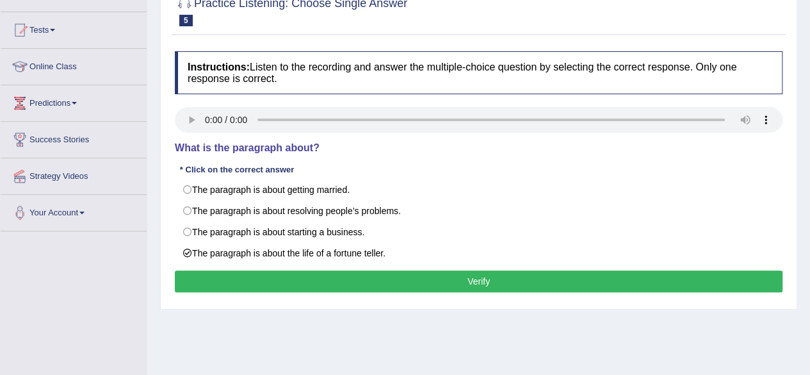
click at [230, 275] on button "Verify" at bounding box center [479, 281] width 608 height 22
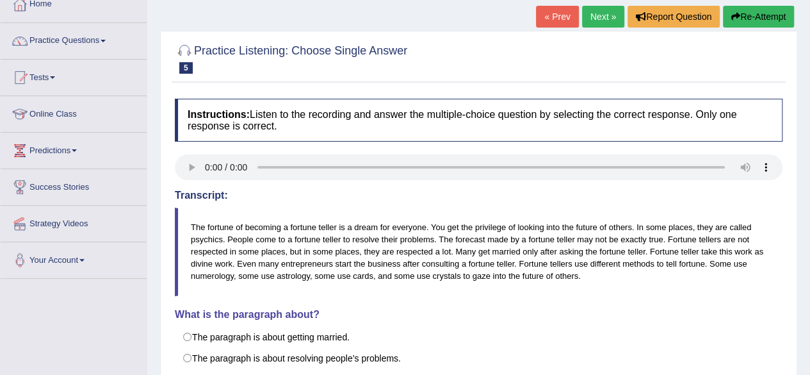
scroll to position [0, 0]
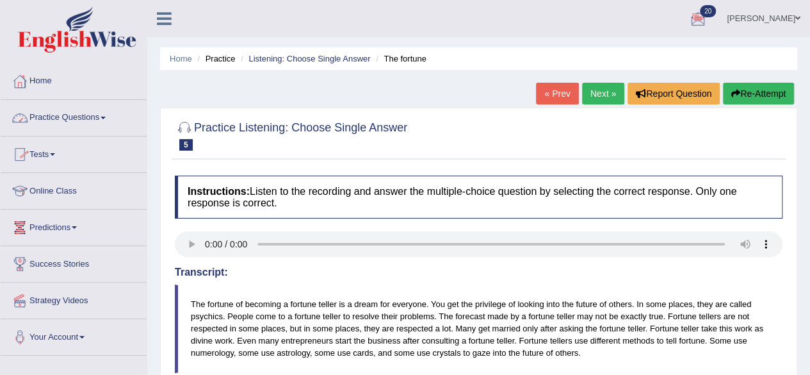
click at [106, 117] on span at bounding box center [103, 118] width 5 height 3
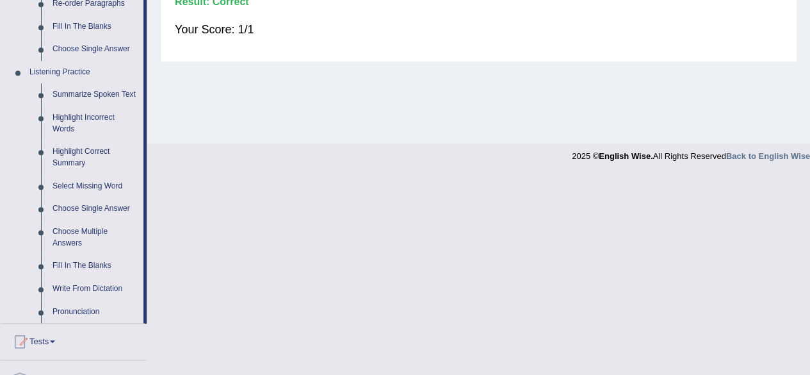
scroll to position [498, 0]
click at [90, 180] on link "Select Missing Word" at bounding box center [95, 185] width 97 height 23
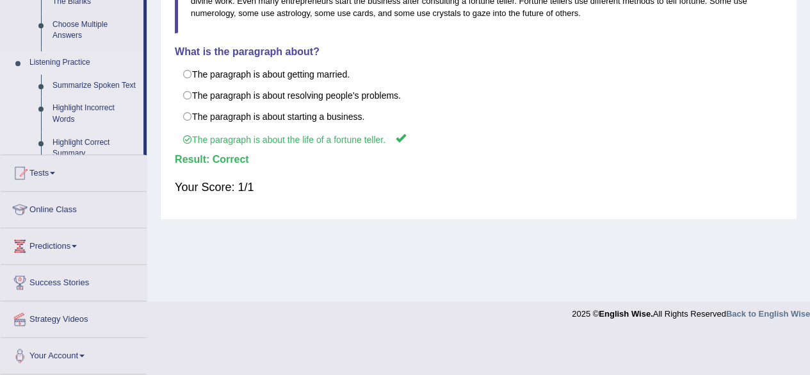
scroll to position [297, 0]
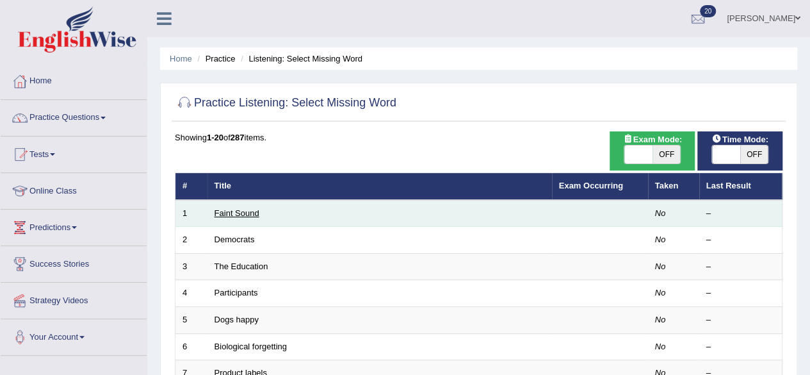
click at [250, 211] on link "Faint Sound" at bounding box center [237, 213] width 45 height 10
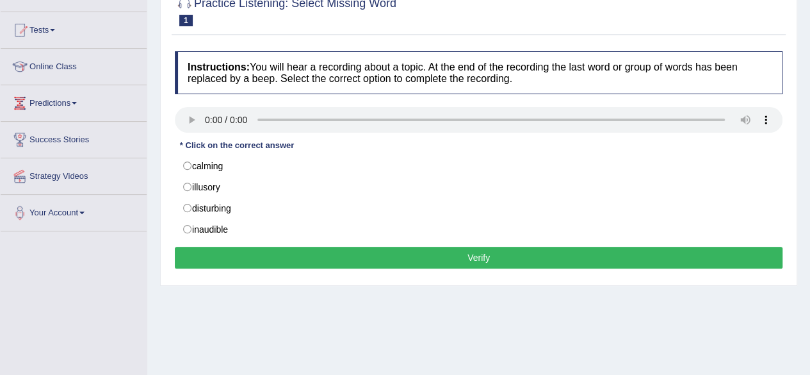
scroll to position [140, 0]
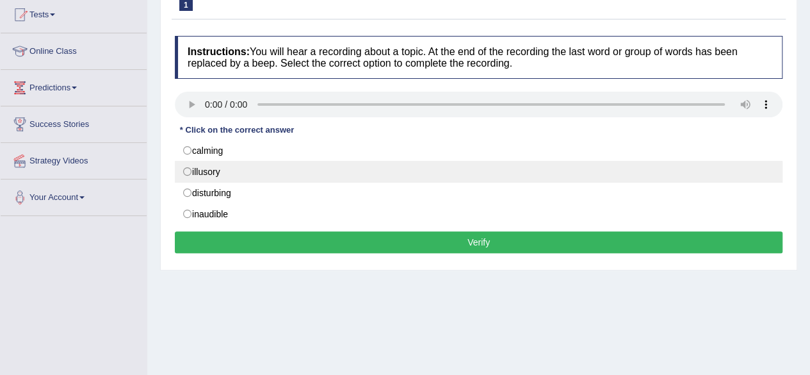
click at [187, 172] on label "illusory" at bounding box center [479, 172] width 608 height 22
radio input "true"
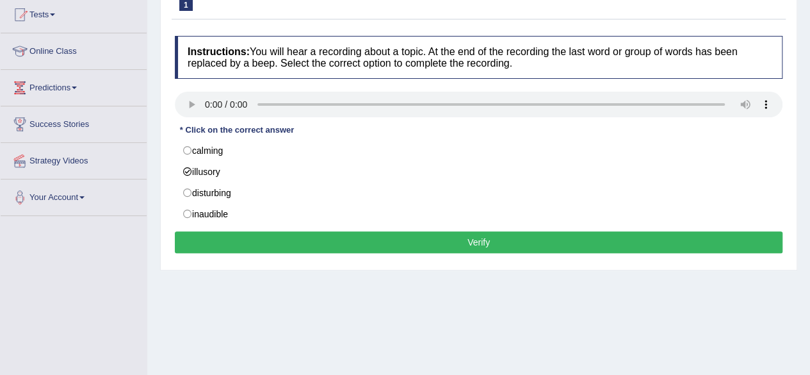
click at [201, 242] on button "Verify" at bounding box center [479, 242] width 608 height 22
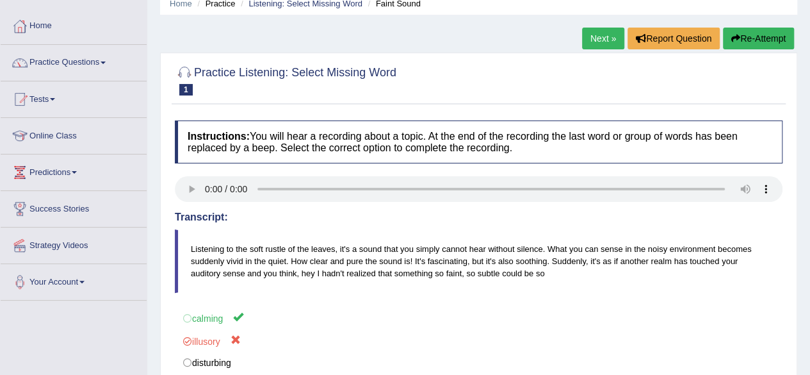
scroll to position [0, 0]
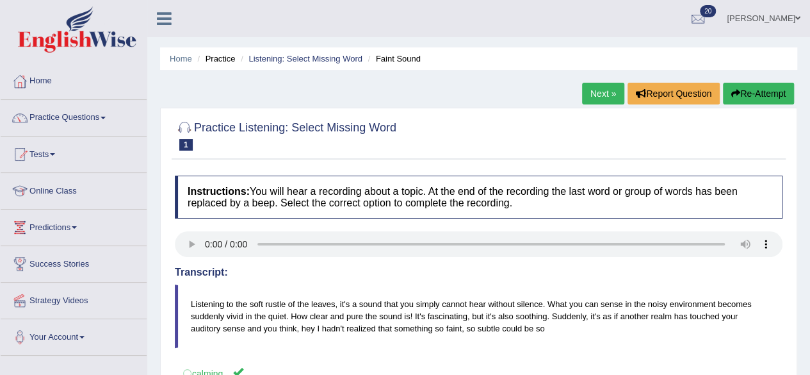
click at [602, 85] on link "Next »" at bounding box center [603, 94] width 42 height 22
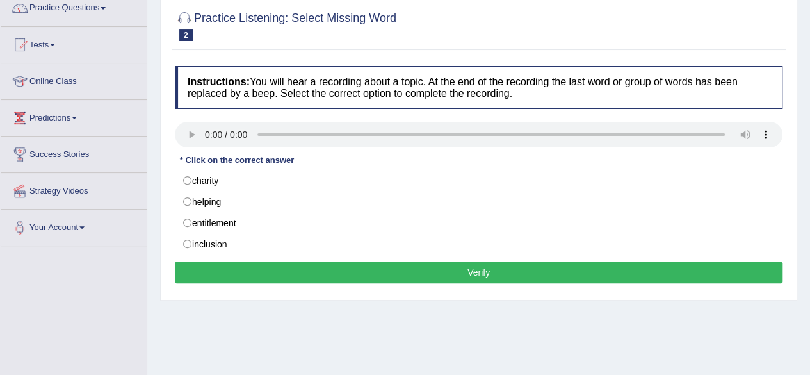
scroll to position [109, 0]
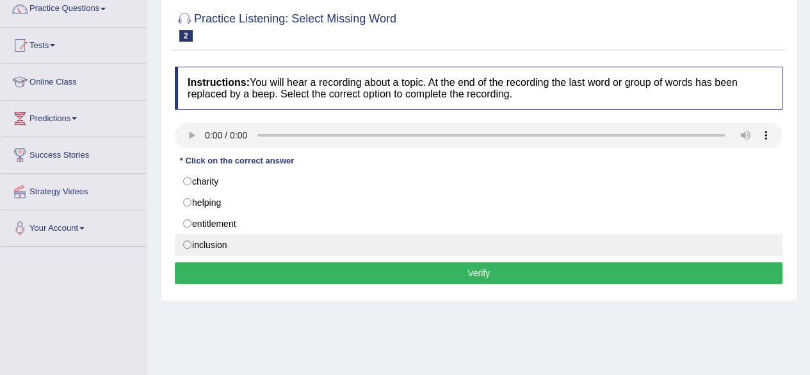
click at [185, 242] on label "inclusion" at bounding box center [479, 245] width 608 height 22
radio input "true"
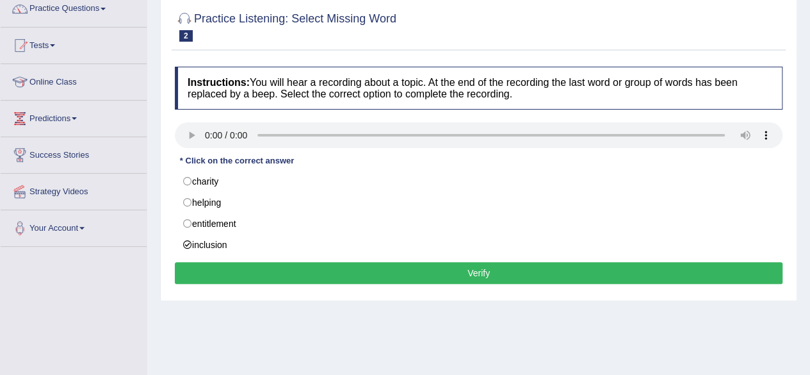
click at [206, 266] on button "Verify" at bounding box center [479, 273] width 608 height 22
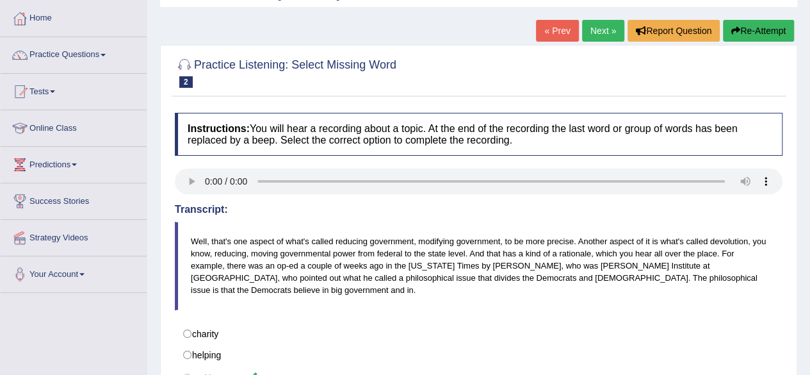
scroll to position [61, 0]
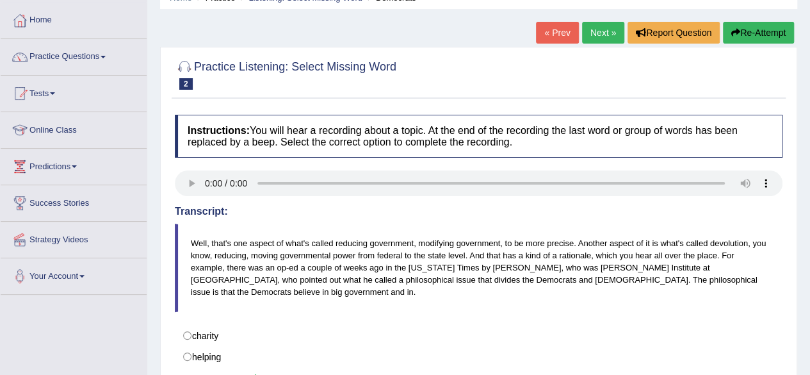
click at [603, 38] on link "Next »" at bounding box center [603, 33] width 42 height 22
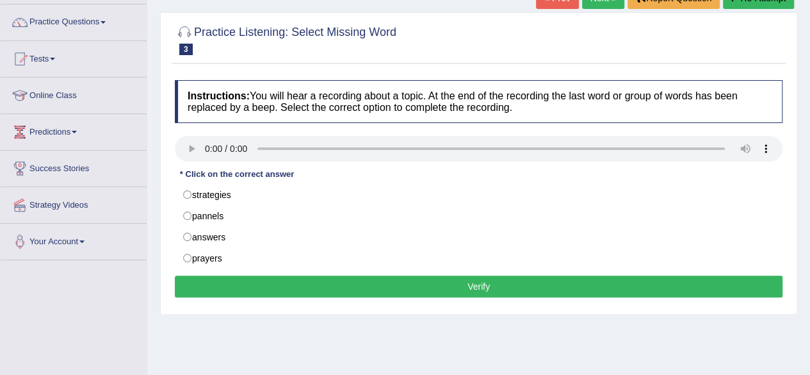
scroll to position [128, 0]
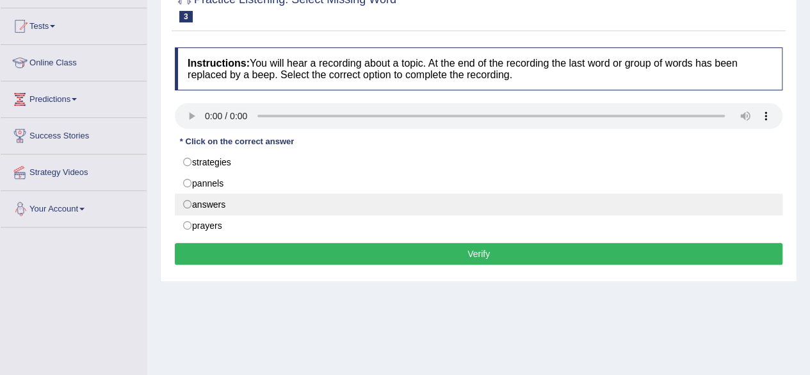
click at [186, 195] on label "answers" at bounding box center [479, 204] width 608 height 22
radio input "true"
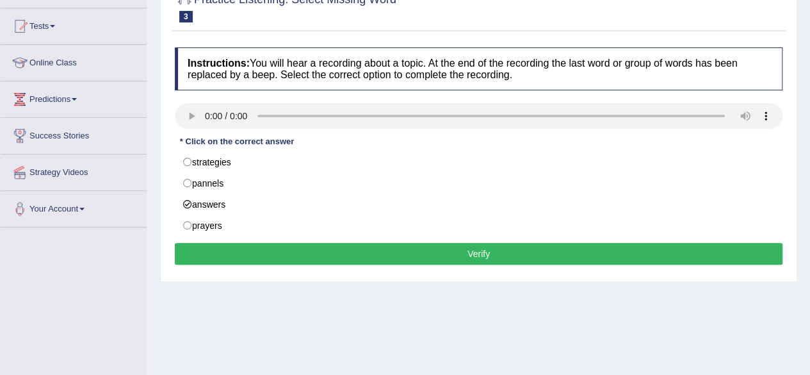
click at [216, 243] on button "Verify" at bounding box center [479, 254] width 608 height 22
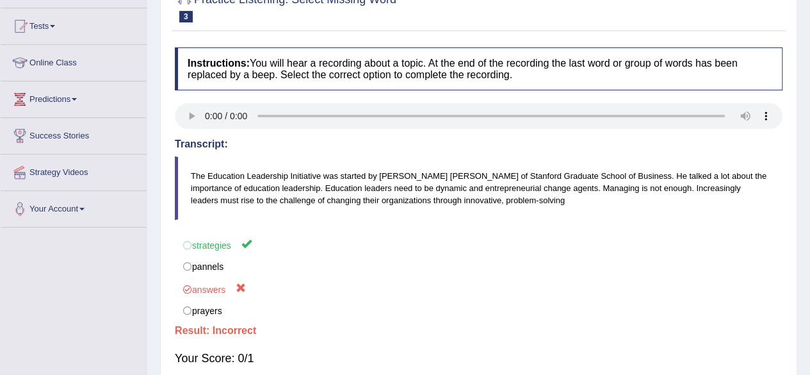
scroll to position [0, 0]
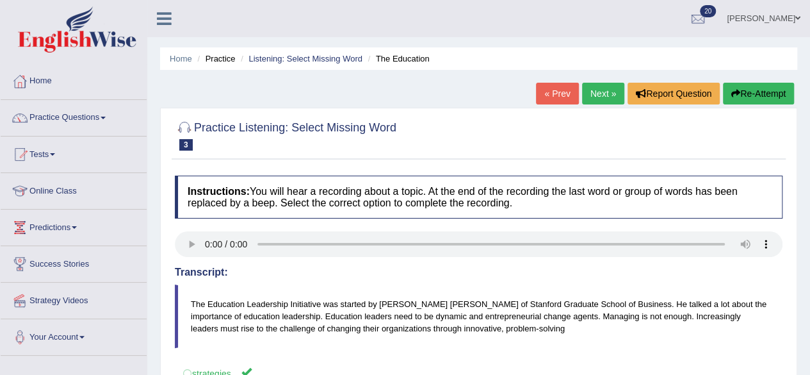
click at [601, 94] on link "Next »" at bounding box center [603, 94] width 42 height 22
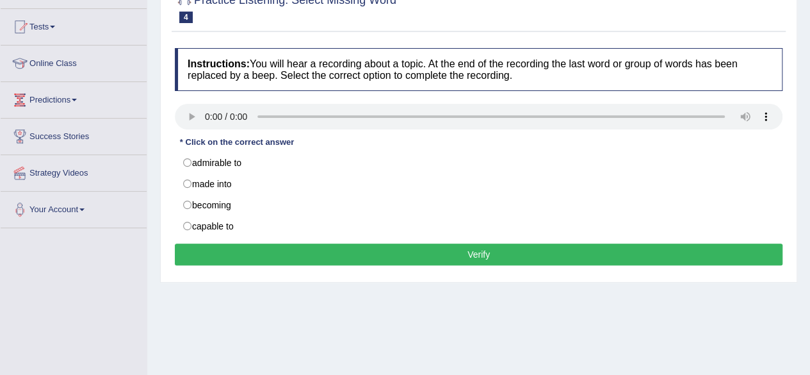
scroll to position [123, 0]
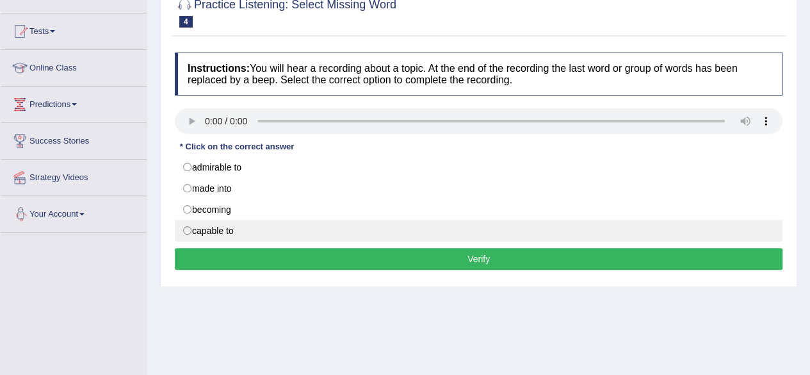
click at [182, 225] on label "capable to" at bounding box center [479, 231] width 608 height 22
radio input "true"
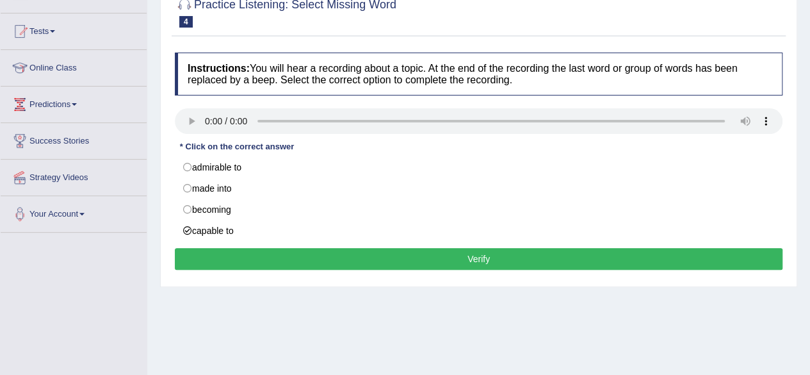
click at [193, 257] on button "Verify" at bounding box center [479, 259] width 608 height 22
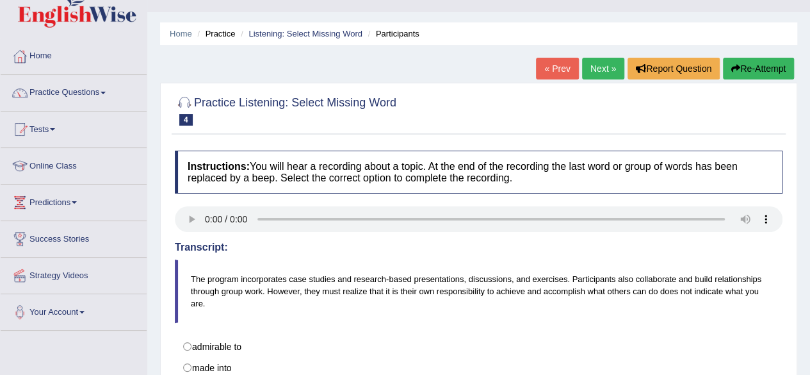
scroll to position [19, 0]
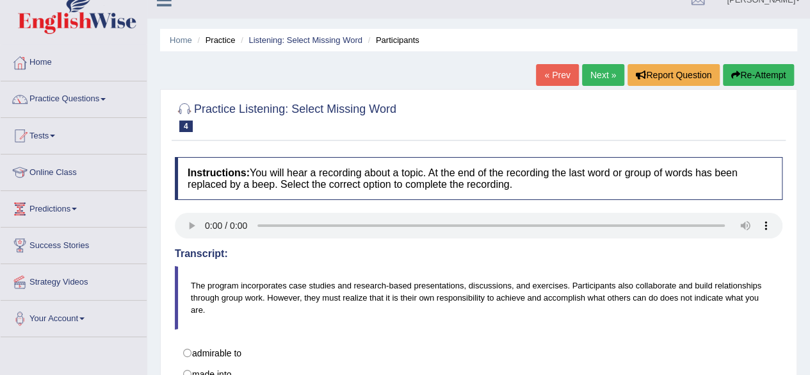
click at [602, 76] on link "Next »" at bounding box center [603, 75] width 42 height 22
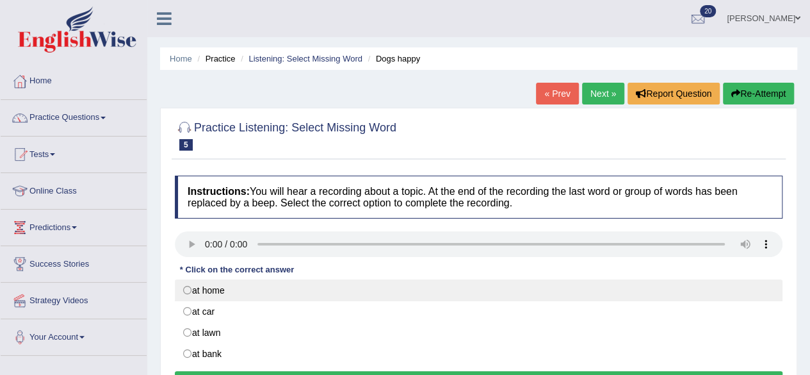
click at [188, 289] on label "at home" at bounding box center [479, 290] width 608 height 22
radio input "true"
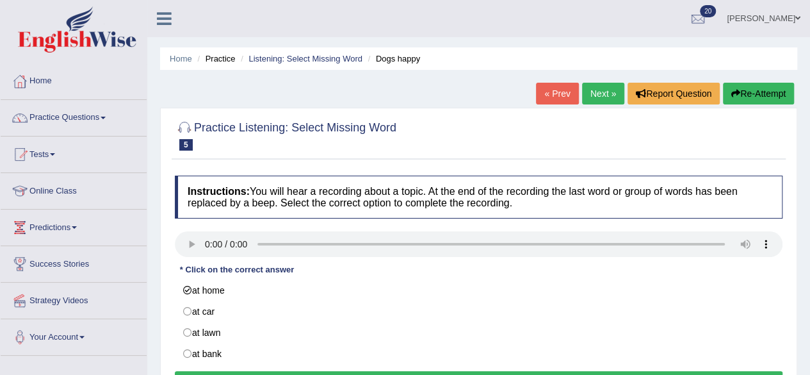
click at [224, 366] on div "Instructions: You will hear a recording about a topic. At the end of the record…" at bounding box center [479, 286] width 614 height 234
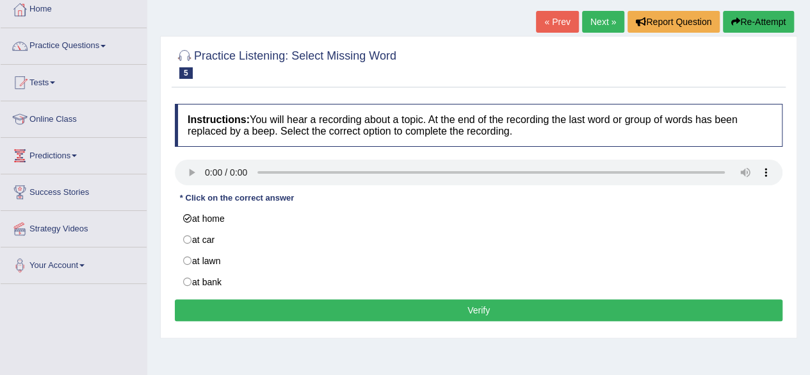
scroll to position [76, 0]
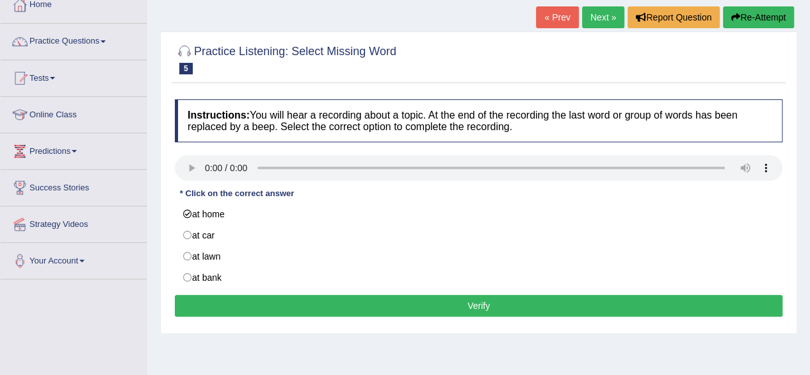
click at [599, 302] on button "Verify" at bounding box center [479, 306] width 608 height 22
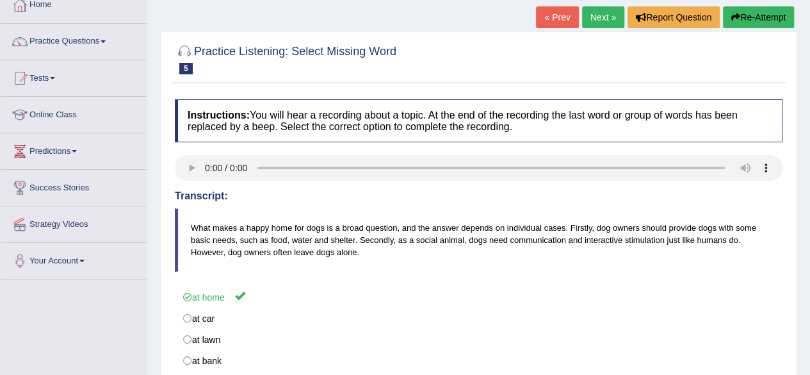
click at [596, 19] on link "Next »" at bounding box center [603, 17] width 42 height 22
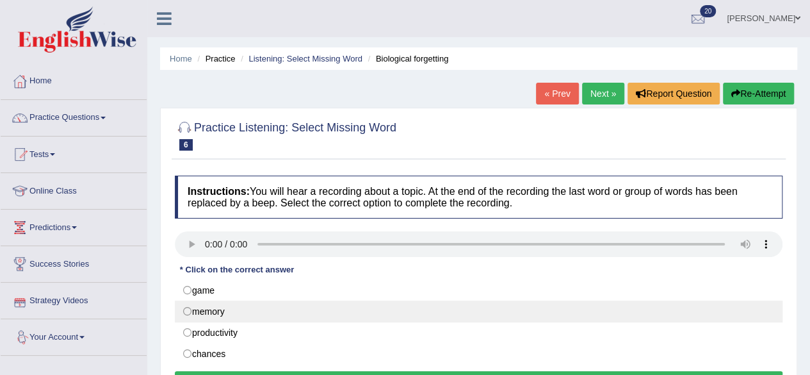
click at [184, 309] on label "memory" at bounding box center [479, 311] width 608 height 22
radio input "true"
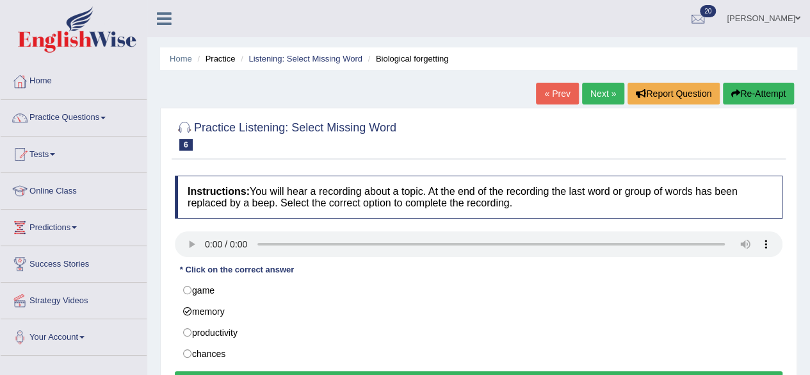
click at [215, 372] on button "Verify" at bounding box center [479, 382] width 608 height 22
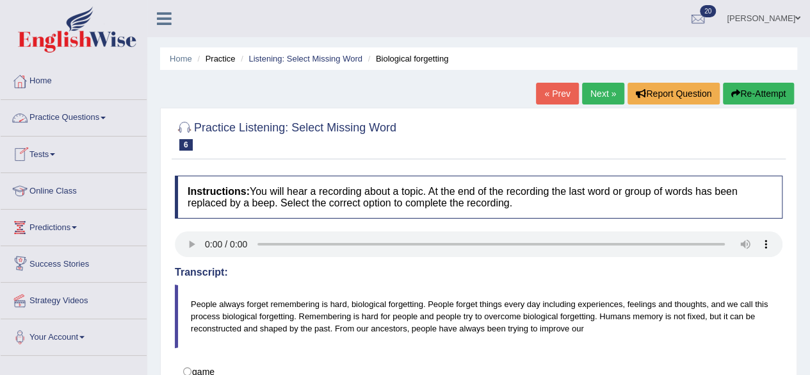
click at [108, 115] on link "Practice Questions" at bounding box center [74, 116] width 146 height 32
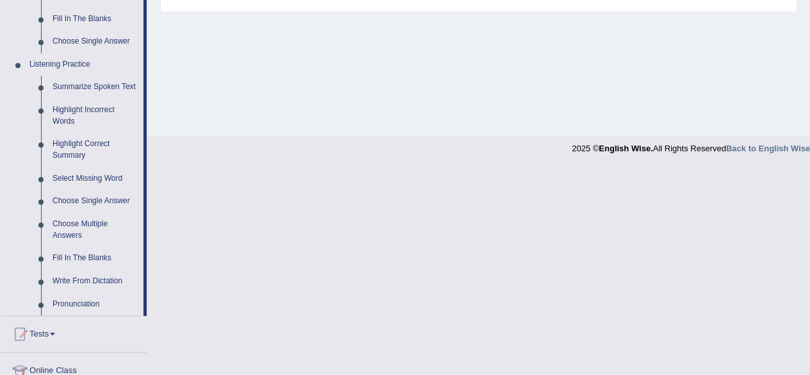
scroll to position [506, 0]
click at [80, 143] on link "Highlight Correct Summary" at bounding box center [95, 148] width 97 height 34
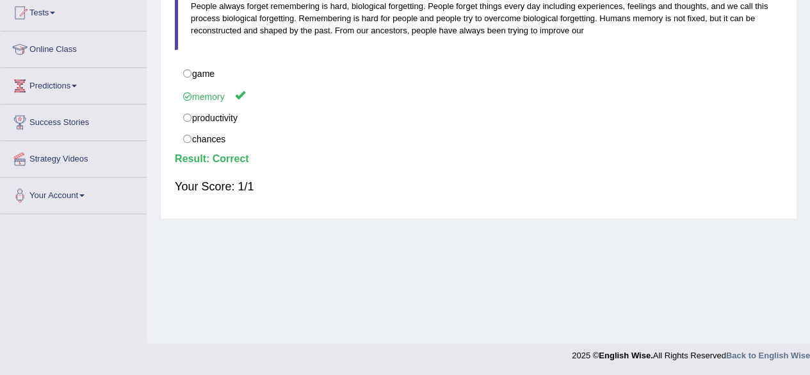
scroll to position [297, 0]
